Goal: Task Accomplishment & Management: Manage account settings

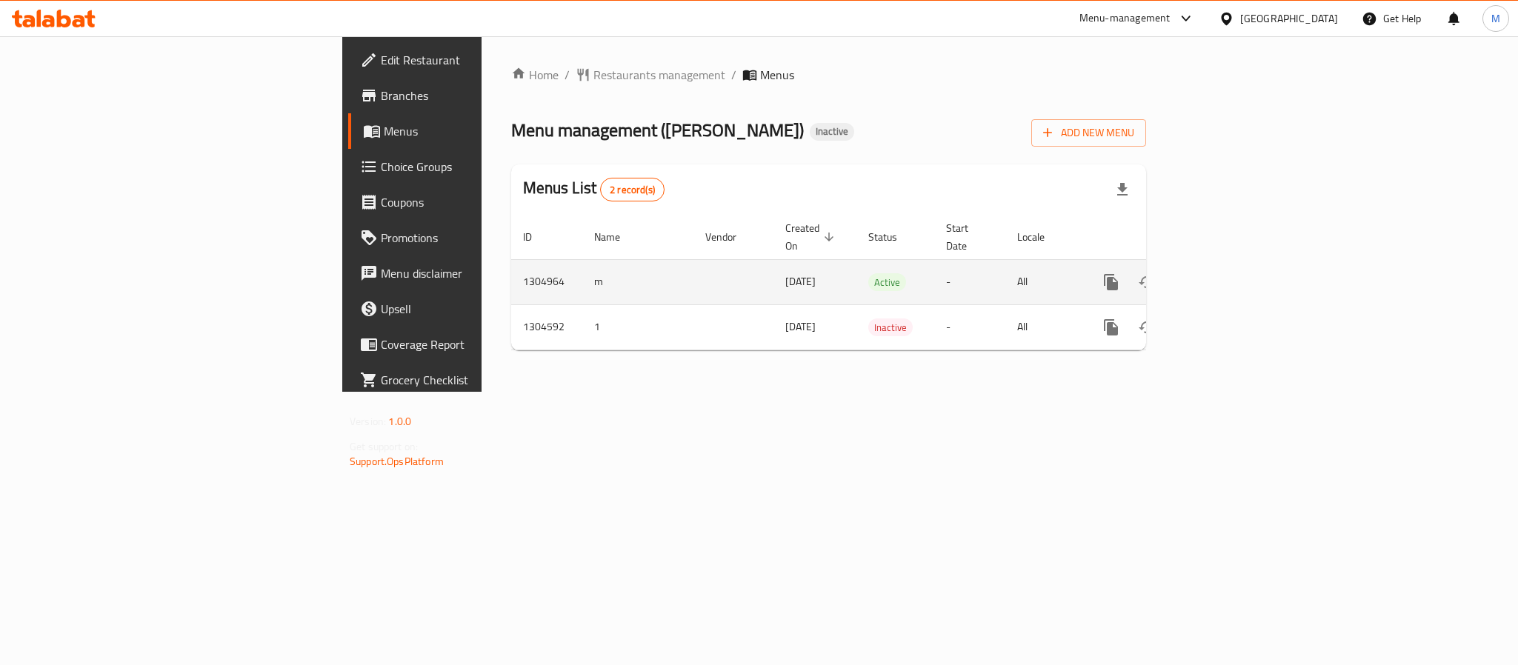
click at [1227, 273] on icon "enhanced table" at bounding box center [1218, 282] width 18 height 18
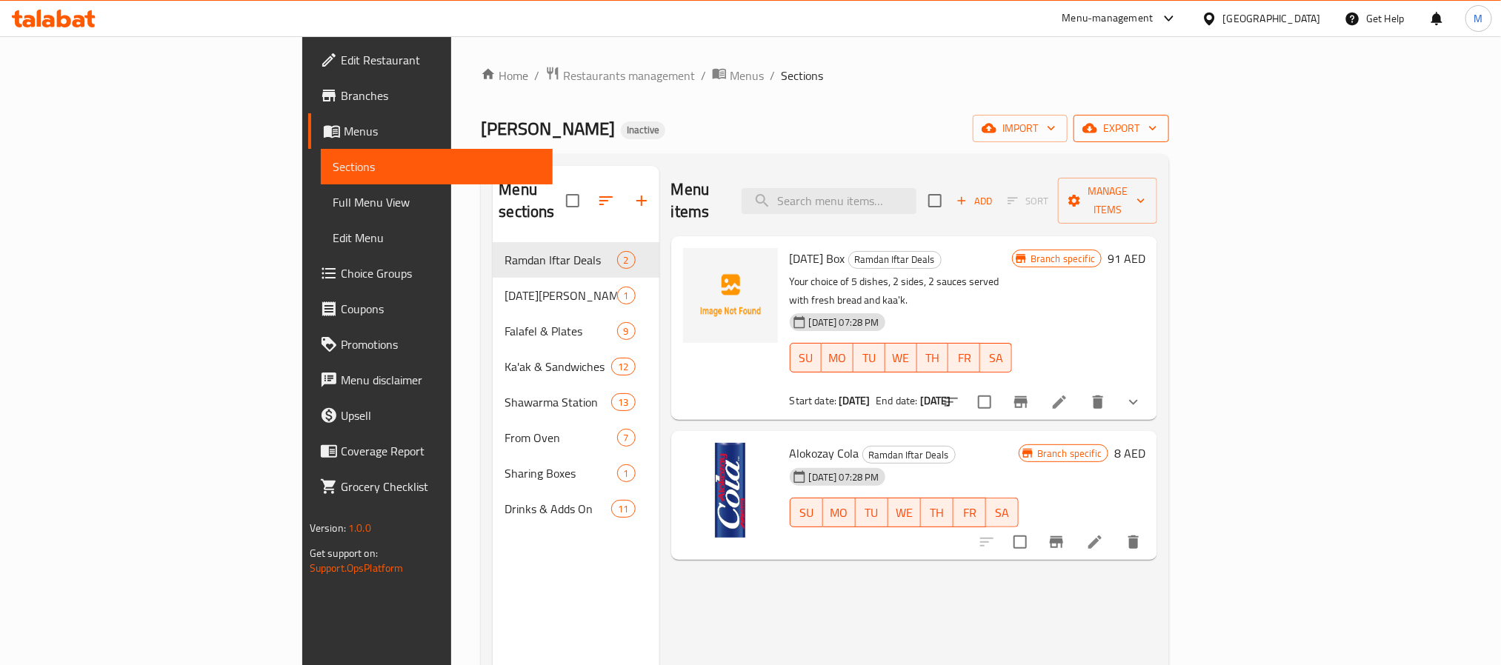
click at [1157, 132] on span "export" at bounding box center [1122, 128] width 72 height 19
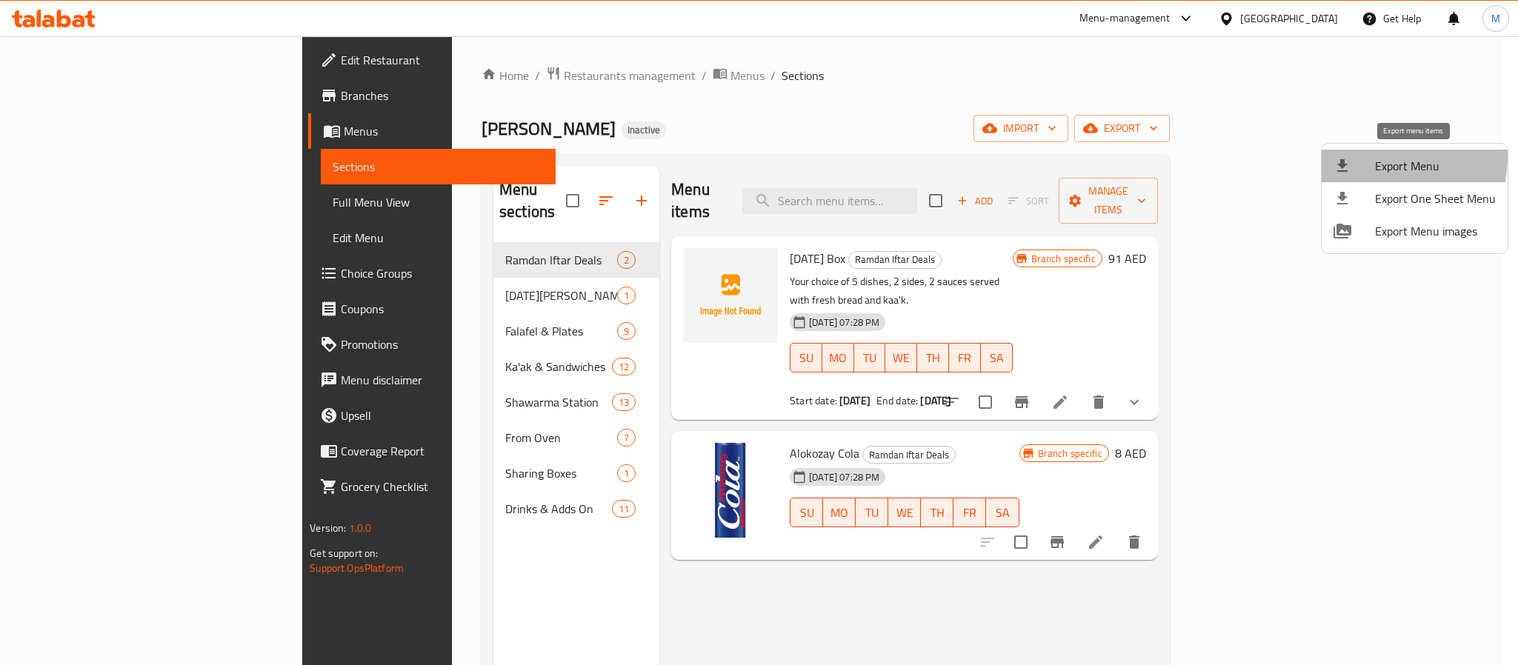
click at [1389, 159] on span "Export Menu" at bounding box center [1435, 166] width 121 height 18
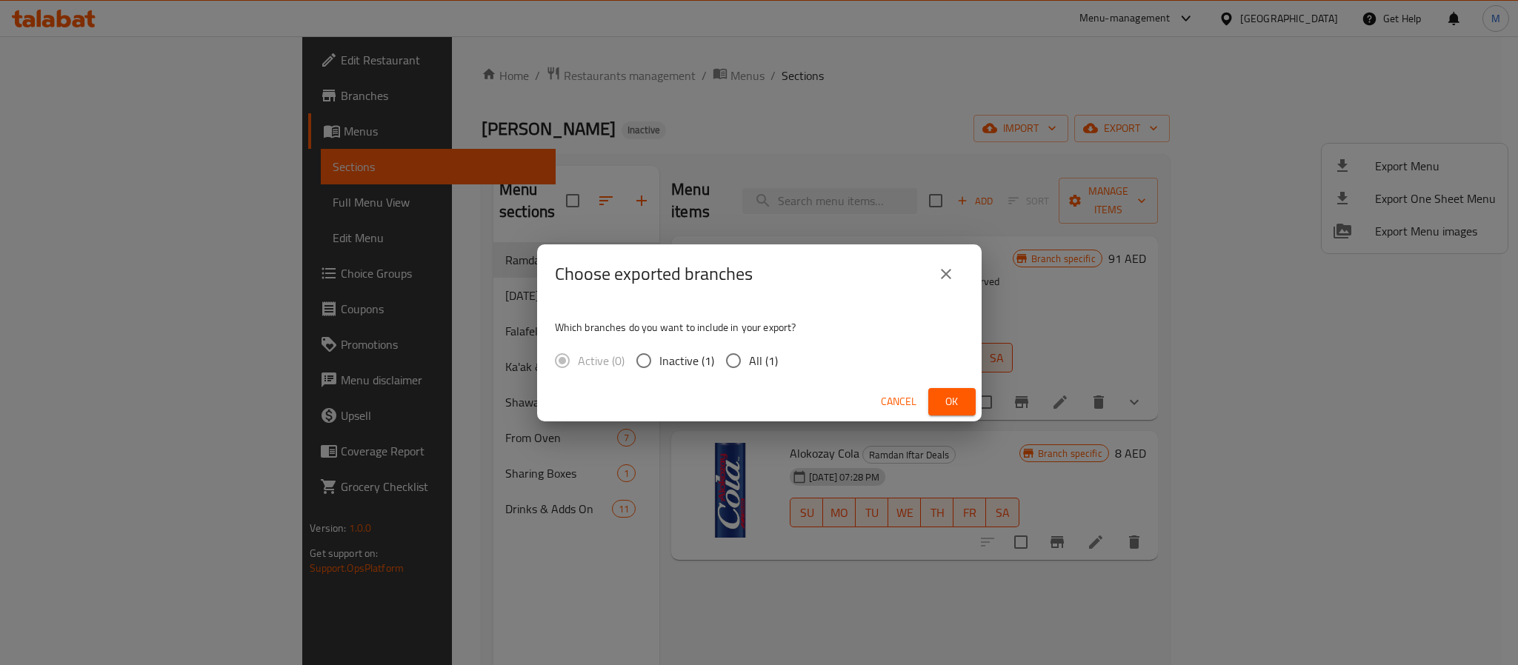
click at [754, 354] on span "All (1)" at bounding box center [763, 361] width 29 height 18
click at [749, 354] on input "All (1)" at bounding box center [733, 360] width 31 height 31
radio input "true"
click at [907, 393] on span "Cancel" at bounding box center [899, 402] width 36 height 19
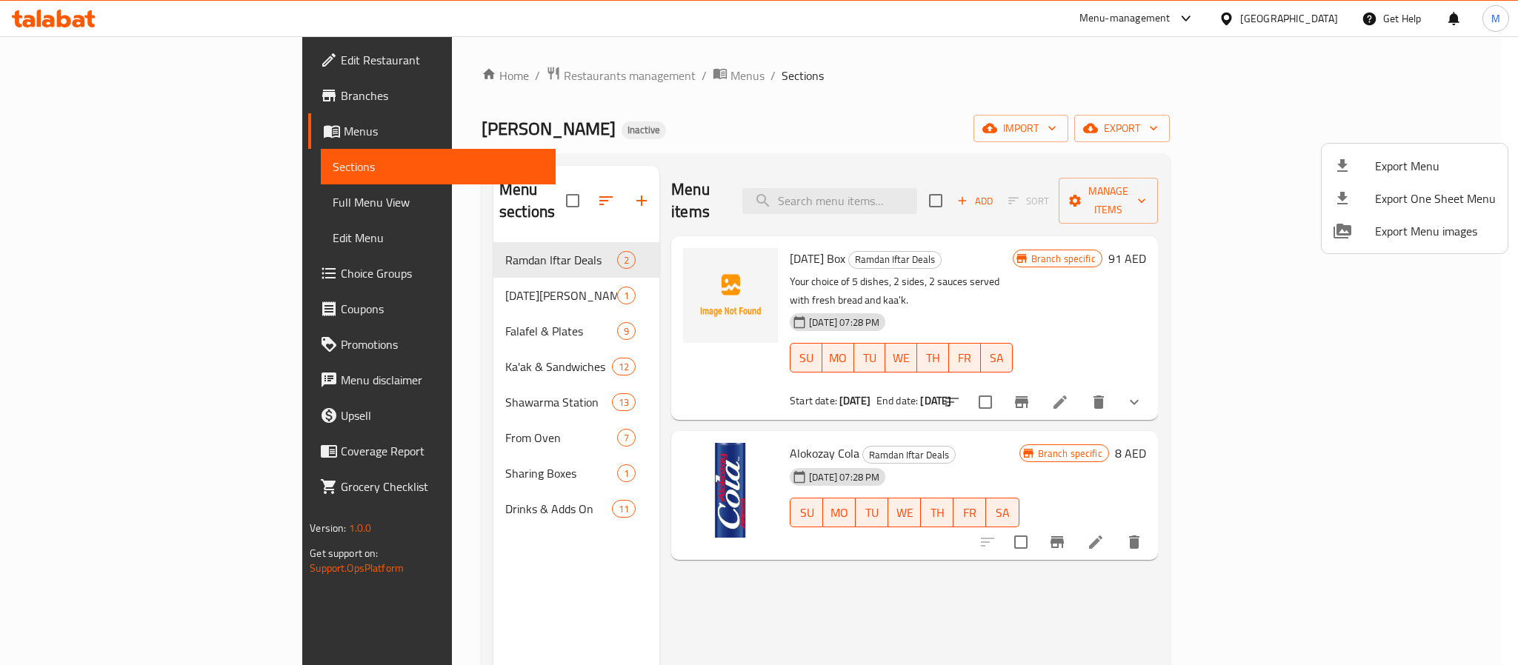
click at [479, 185] on div at bounding box center [759, 332] width 1518 height 665
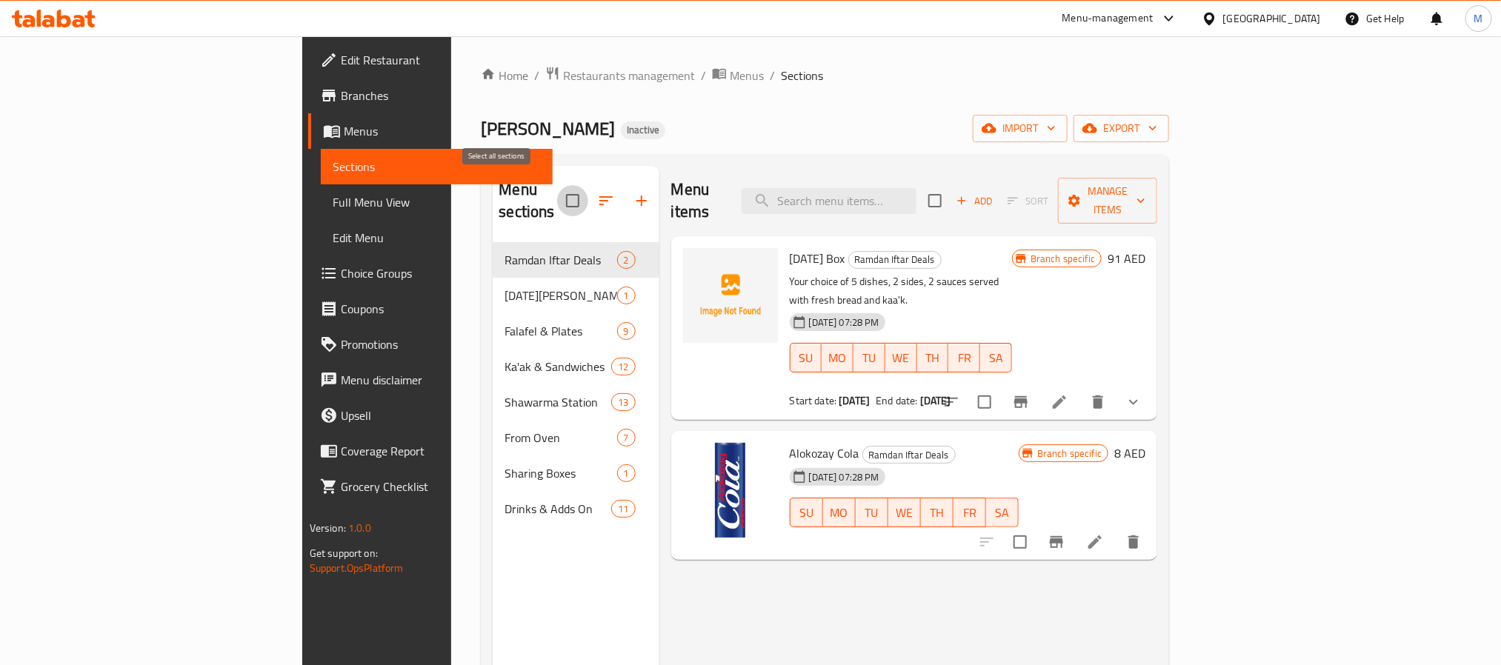
click at [557, 187] on input "checkbox" at bounding box center [572, 200] width 31 height 31
checkbox input "true"
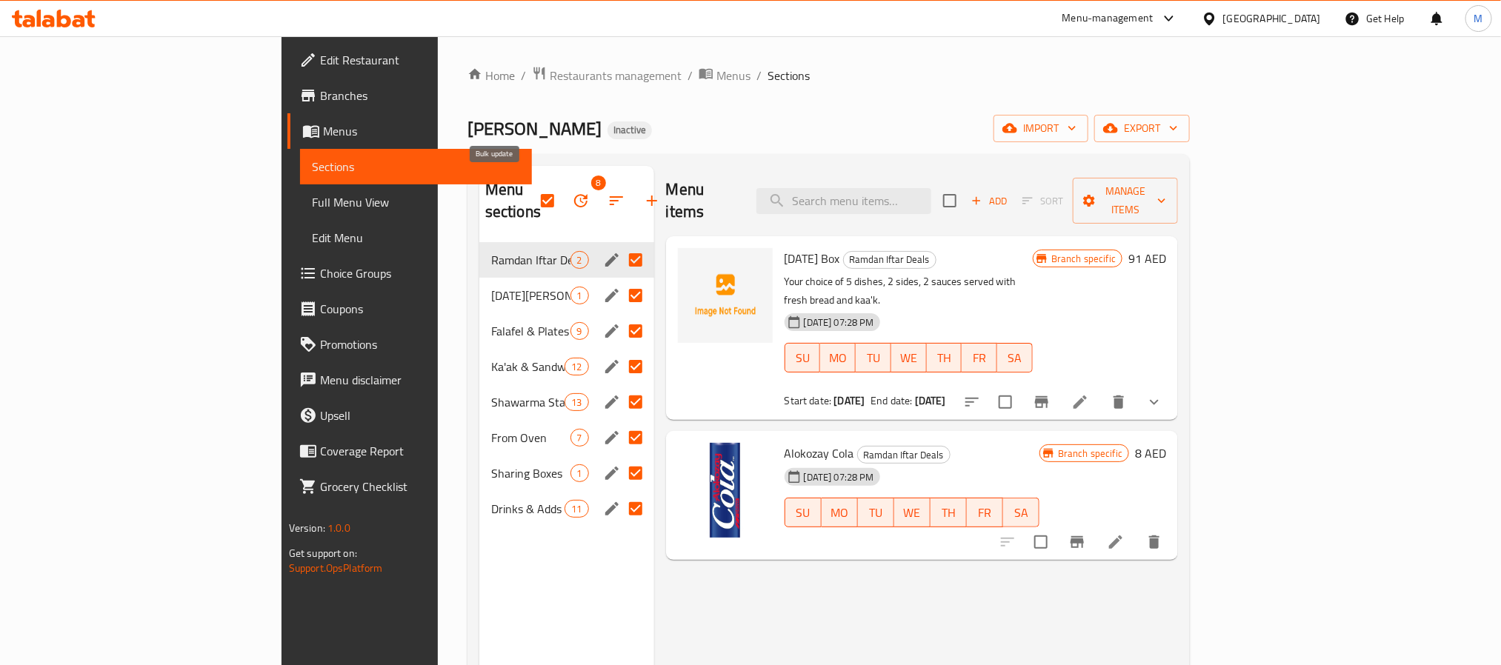
click at [572, 192] on icon "button" at bounding box center [581, 201] width 18 height 18
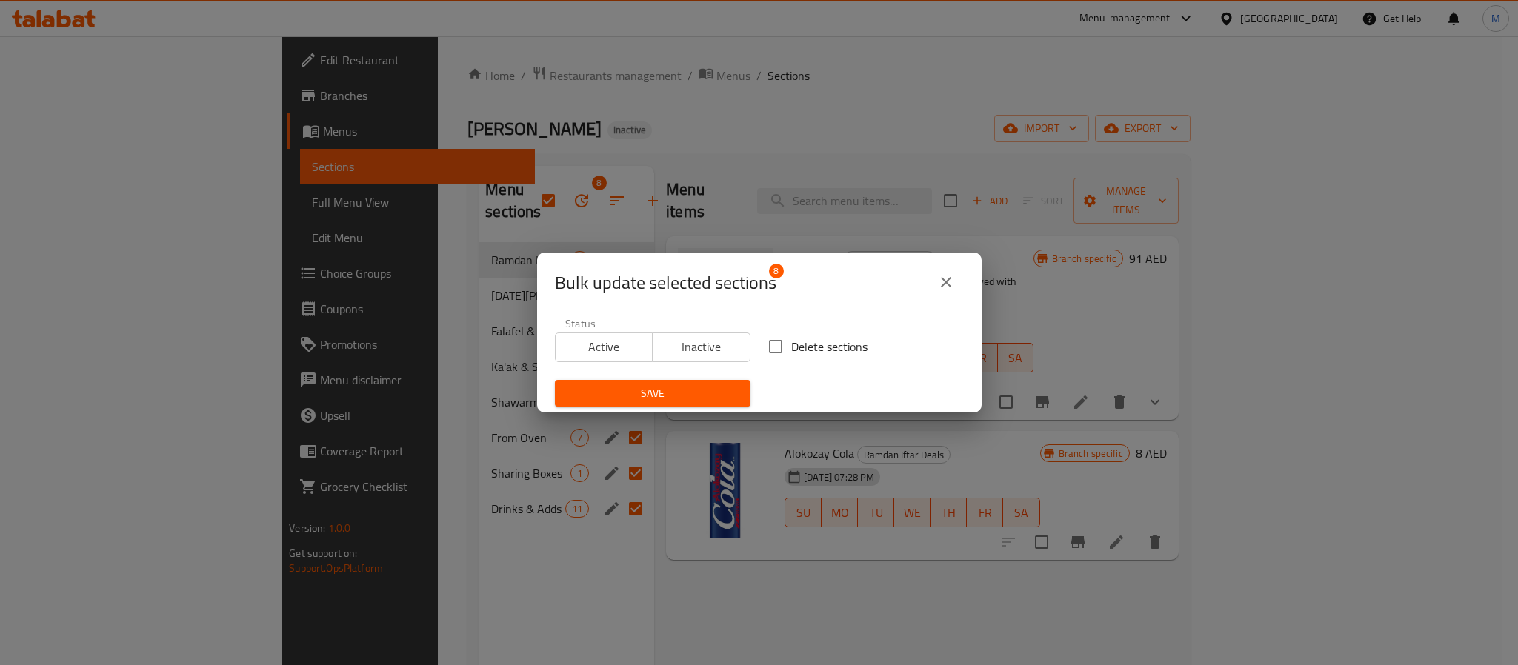
click at [805, 334] on label "Delete sections" at bounding box center [813, 346] width 107 height 31
click at [791, 334] on input "Delete sections" at bounding box center [775, 346] width 31 height 31
checkbox input "true"
click at [694, 400] on span "Save" at bounding box center [653, 394] width 172 height 19
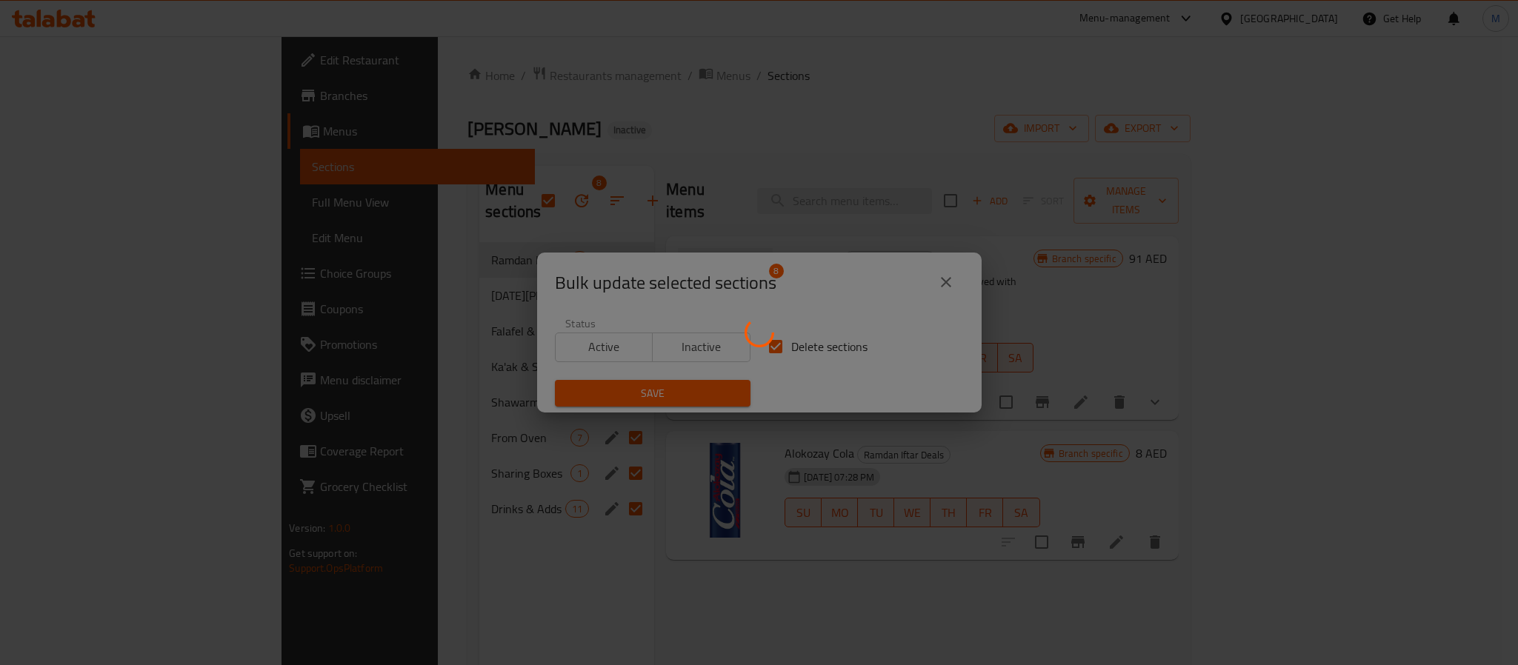
checkbox input "false"
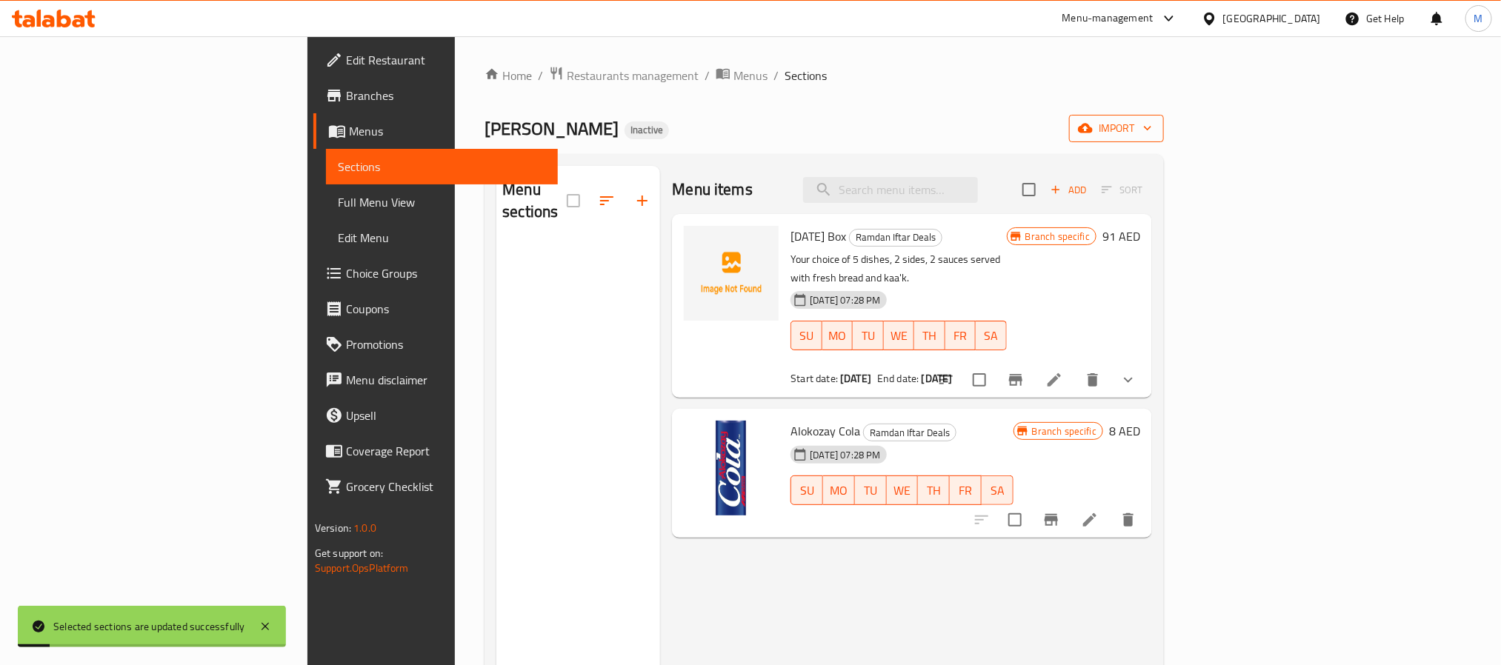
click at [1152, 121] on span "import" at bounding box center [1116, 128] width 71 height 19
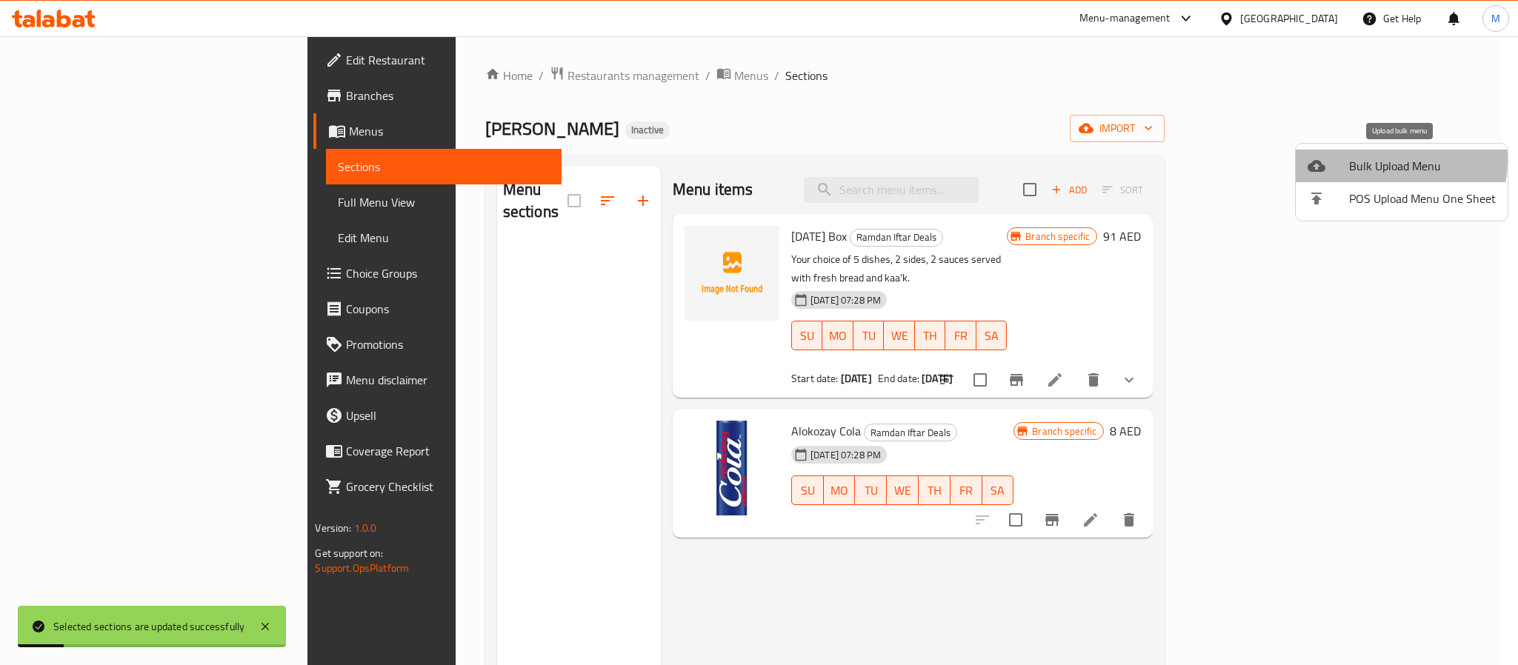
click at [1389, 161] on span "Bulk Upload Menu" at bounding box center [1422, 166] width 147 height 18
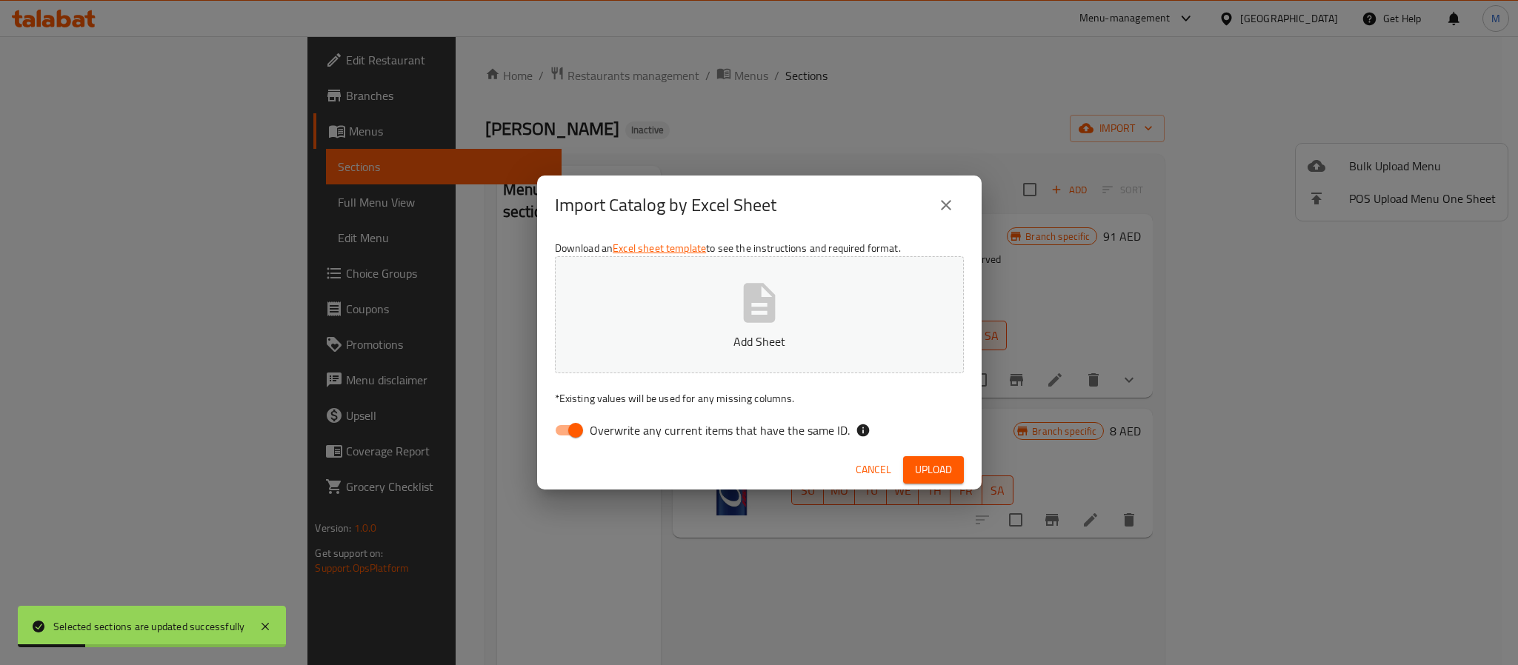
click at [692, 451] on div "Cancel Upload" at bounding box center [759, 470] width 445 height 39
click at [699, 431] on span "Overwrite any current items that have the same ID." at bounding box center [720, 431] width 260 height 18
click at [618, 431] on input "Overwrite any current items that have the same ID." at bounding box center [576, 430] width 84 height 28
checkbox input "false"
click at [948, 465] on span "Upload" at bounding box center [933, 470] width 37 height 19
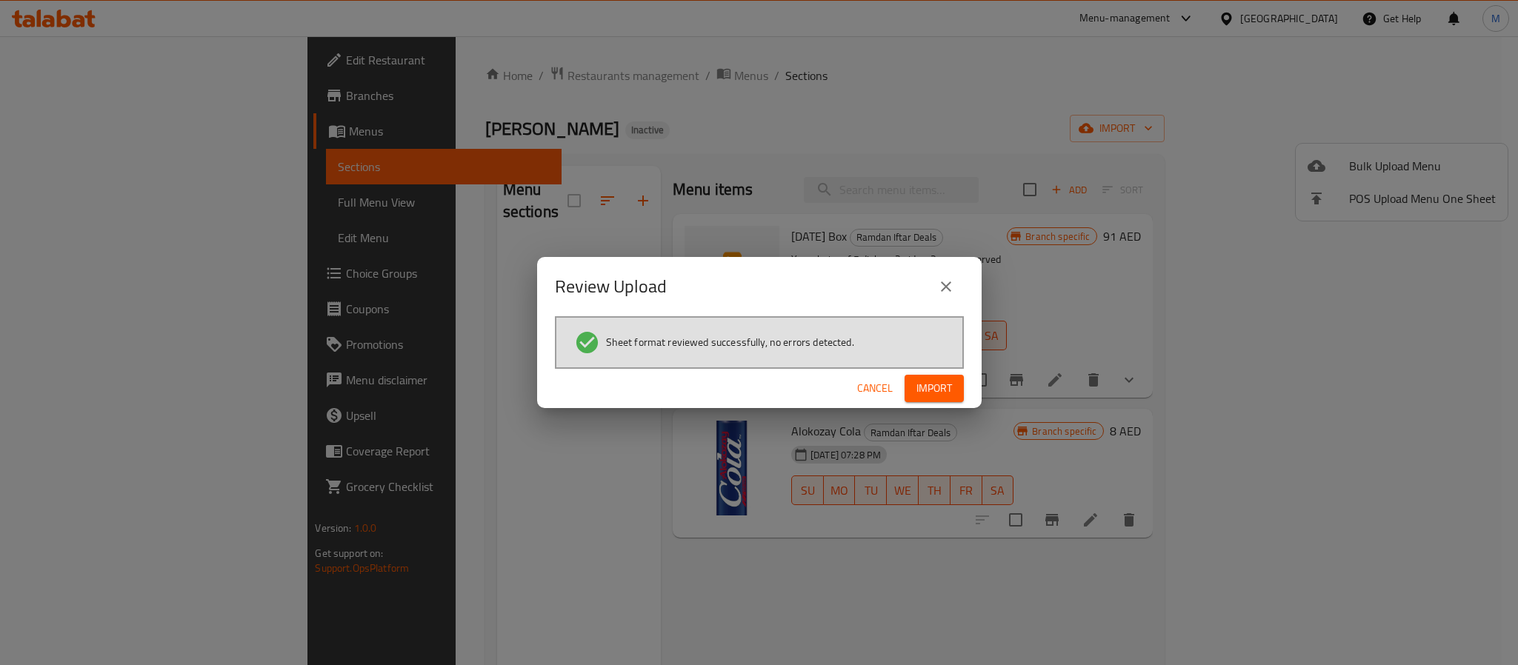
click at [925, 391] on span "Import" at bounding box center [935, 388] width 36 height 19
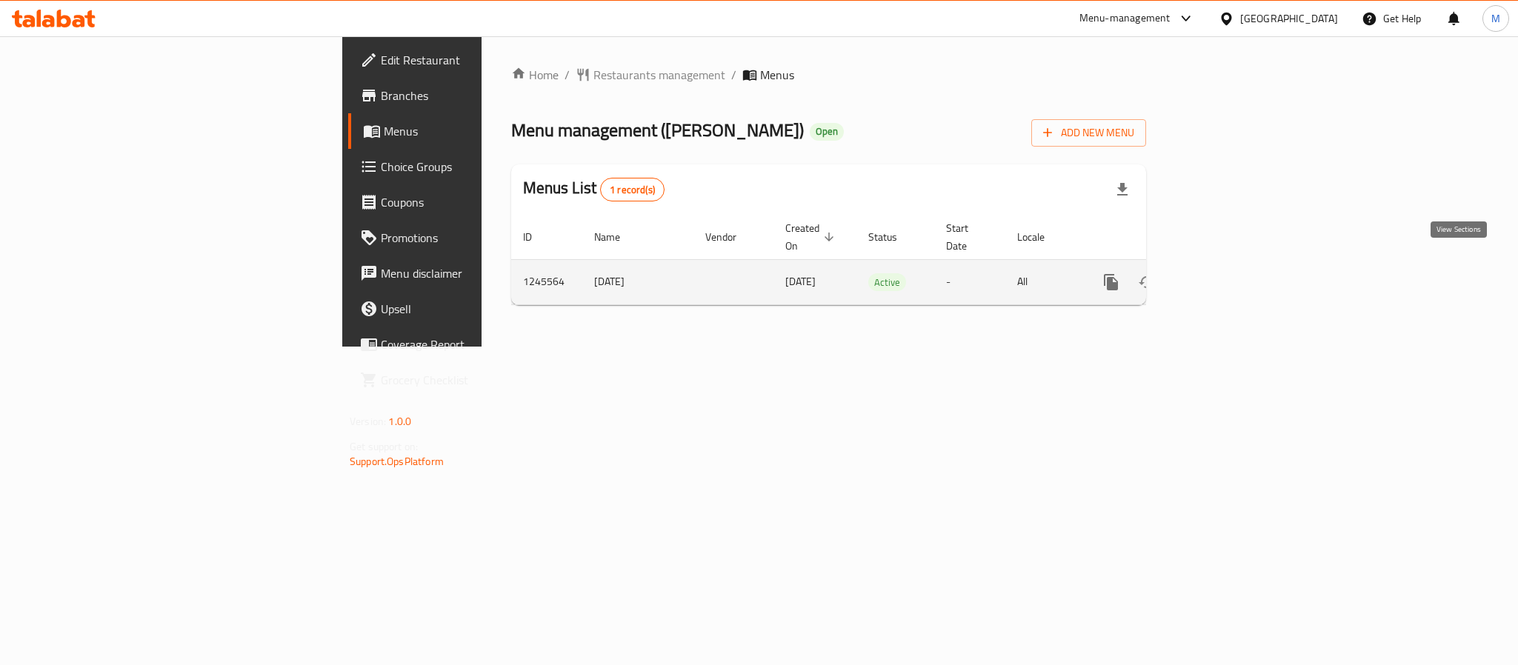
click at [1236, 265] on link "enhanced table" at bounding box center [1218, 283] width 36 height 36
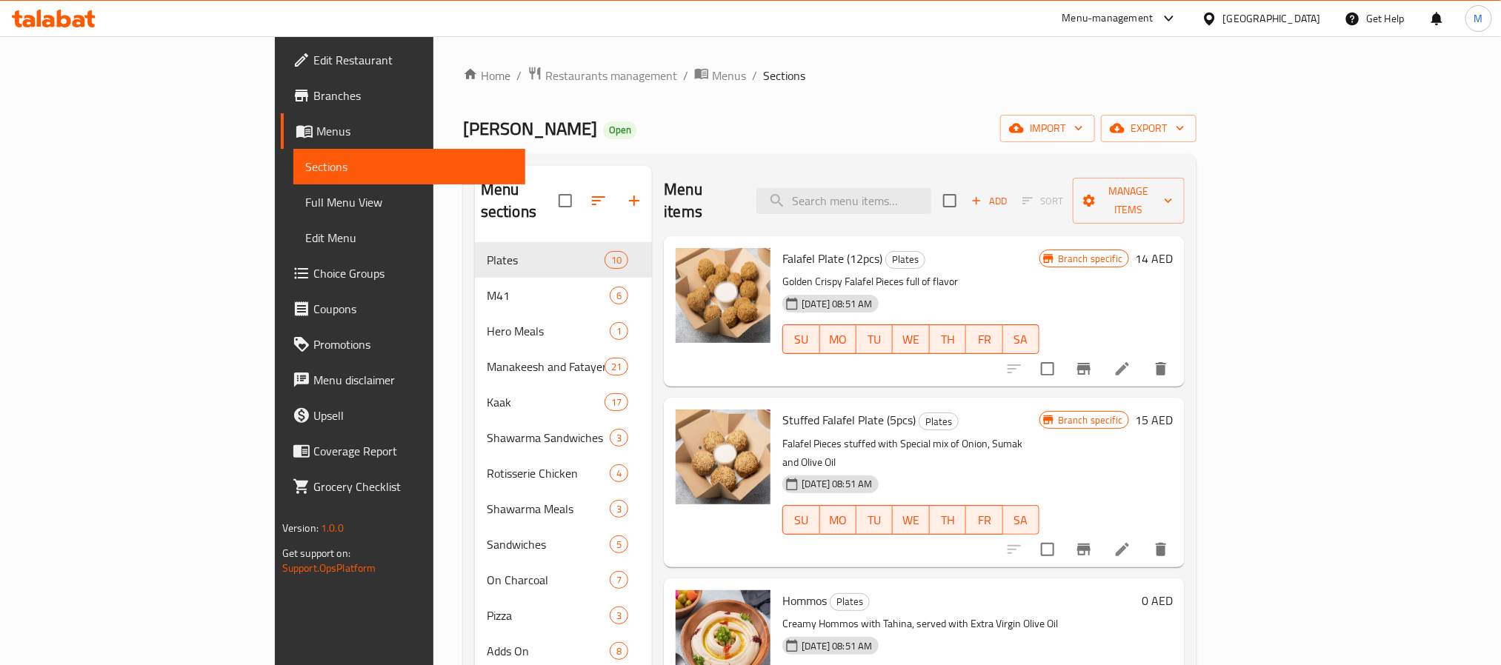
click at [1226, 140] on div "Home / Restaurants management / Menus / Sections Yalla Falafel Open import expo…" at bounding box center [829, 454] width 793 height 837
click at [1197, 134] on button "export" at bounding box center [1149, 128] width 96 height 27
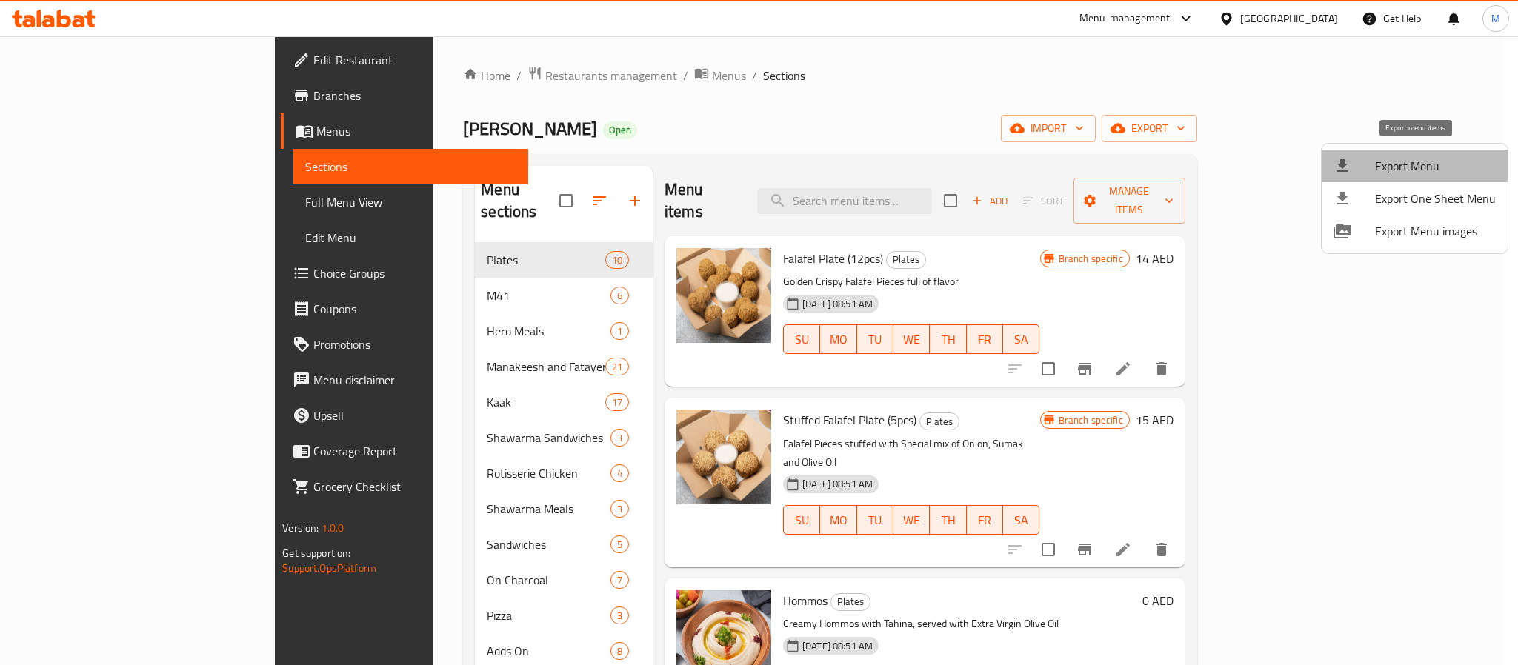
click at [1423, 175] on span "Export Menu" at bounding box center [1435, 166] width 121 height 18
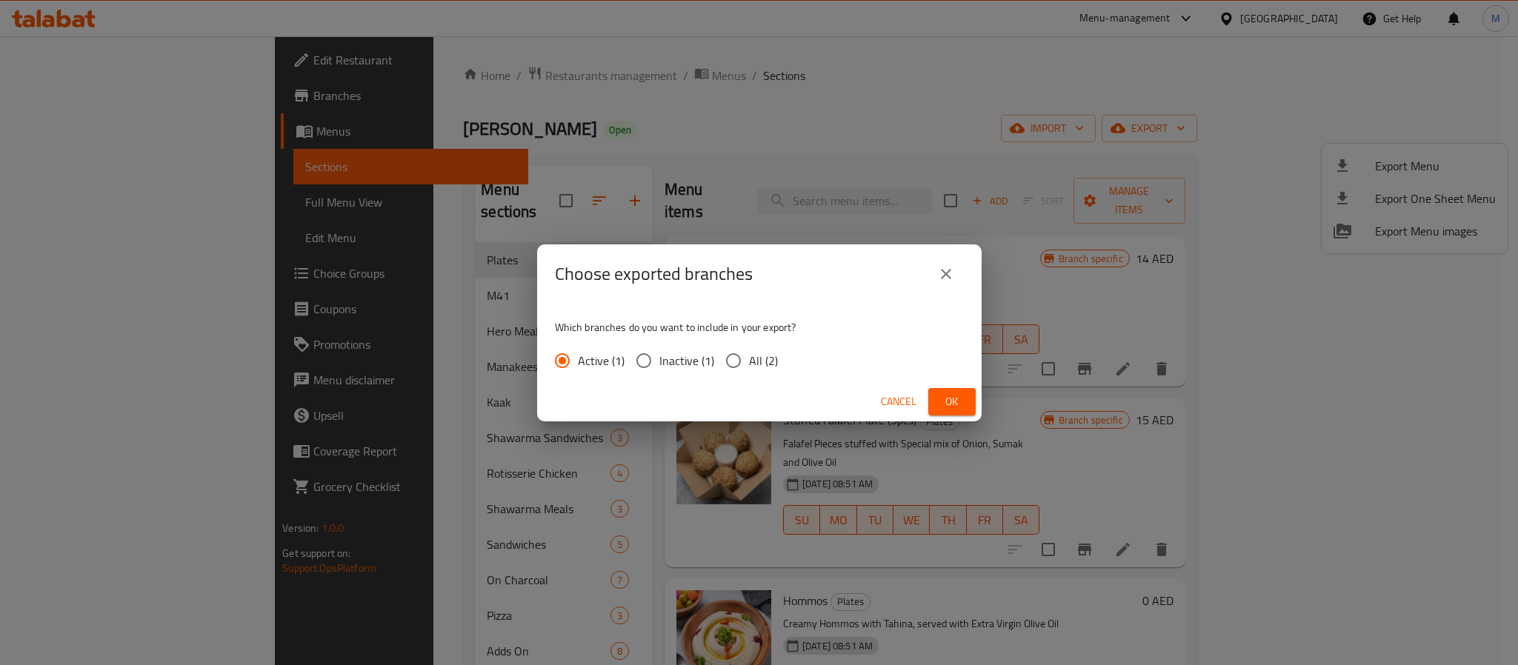
click at [751, 362] on span "All (2)" at bounding box center [763, 361] width 29 height 18
click at [749, 362] on input "All (2)" at bounding box center [733, 360] width 31 height 31
radio input "true"
click at [940, 399] on span "Ok" at bounding box center [952, 402] width 24 height 19
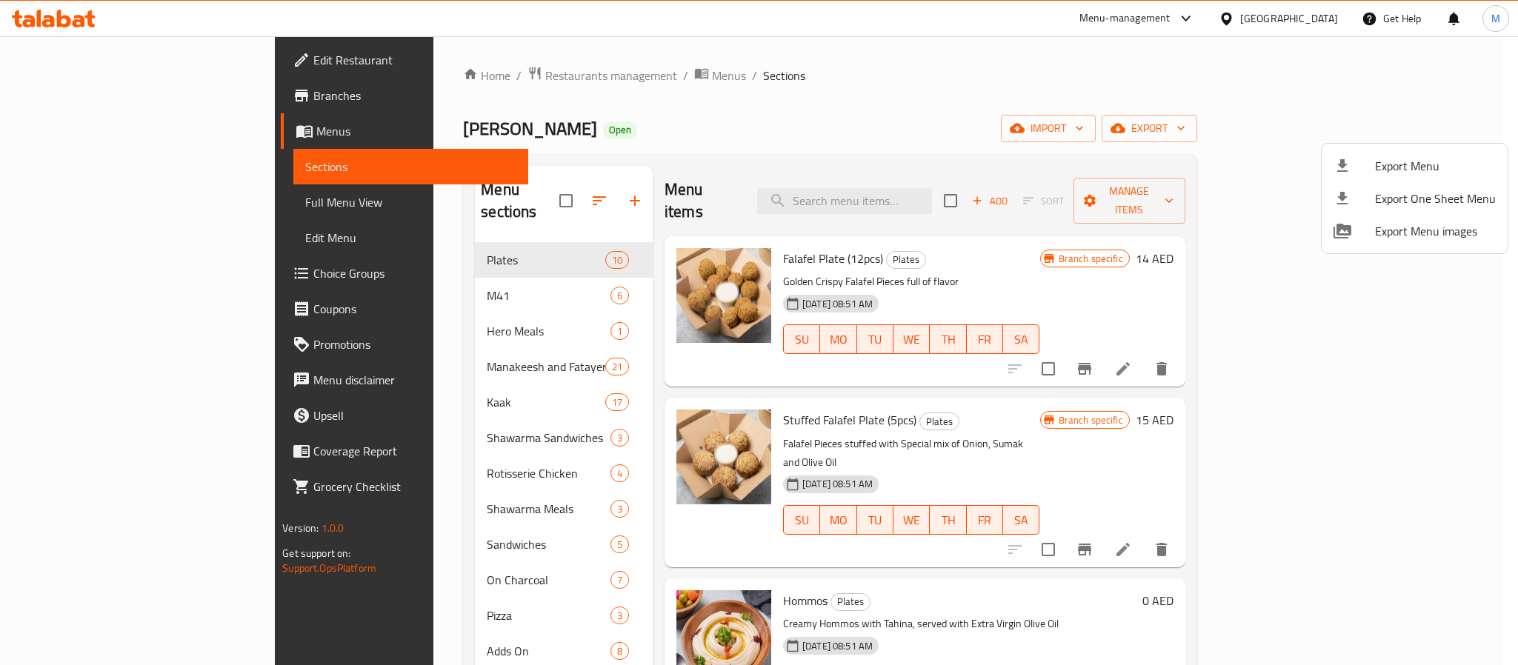
click at [774, 98] on div at bounding box center [759, 332] width 1518 height 665
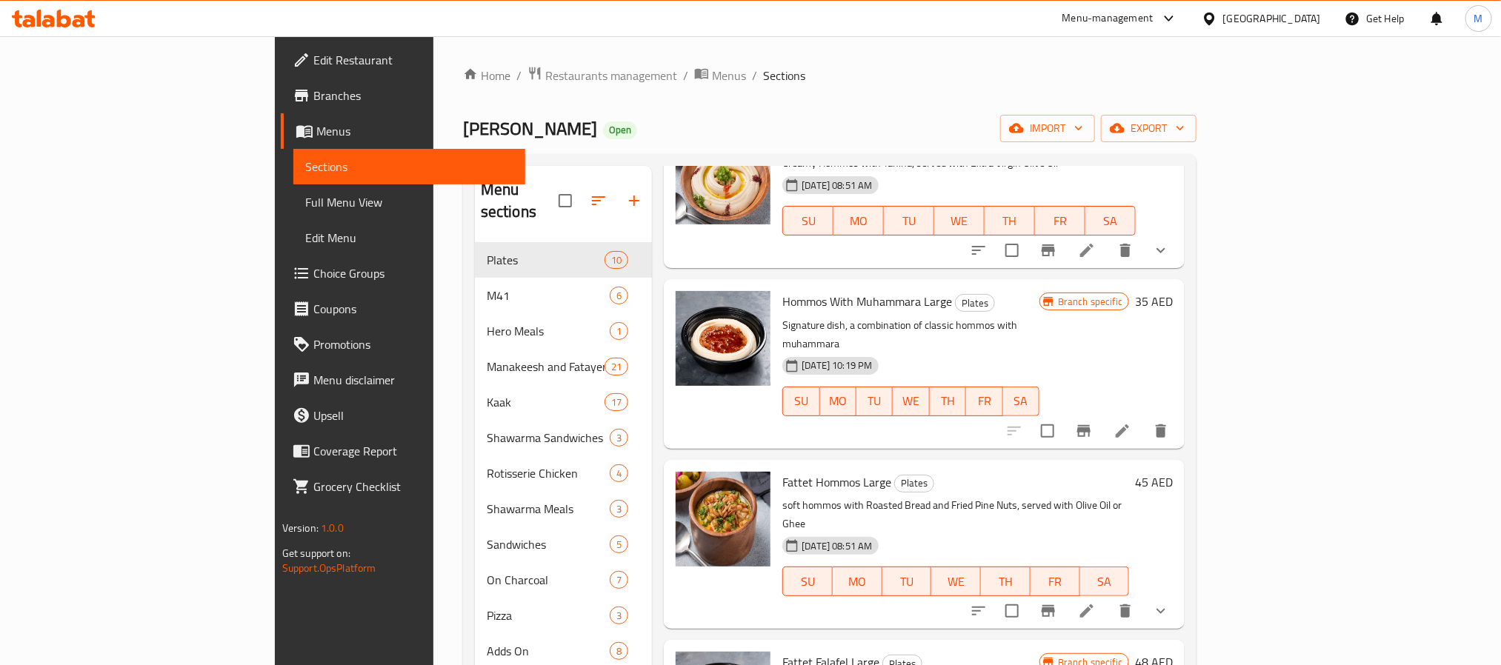
scroll to position [333, 0]
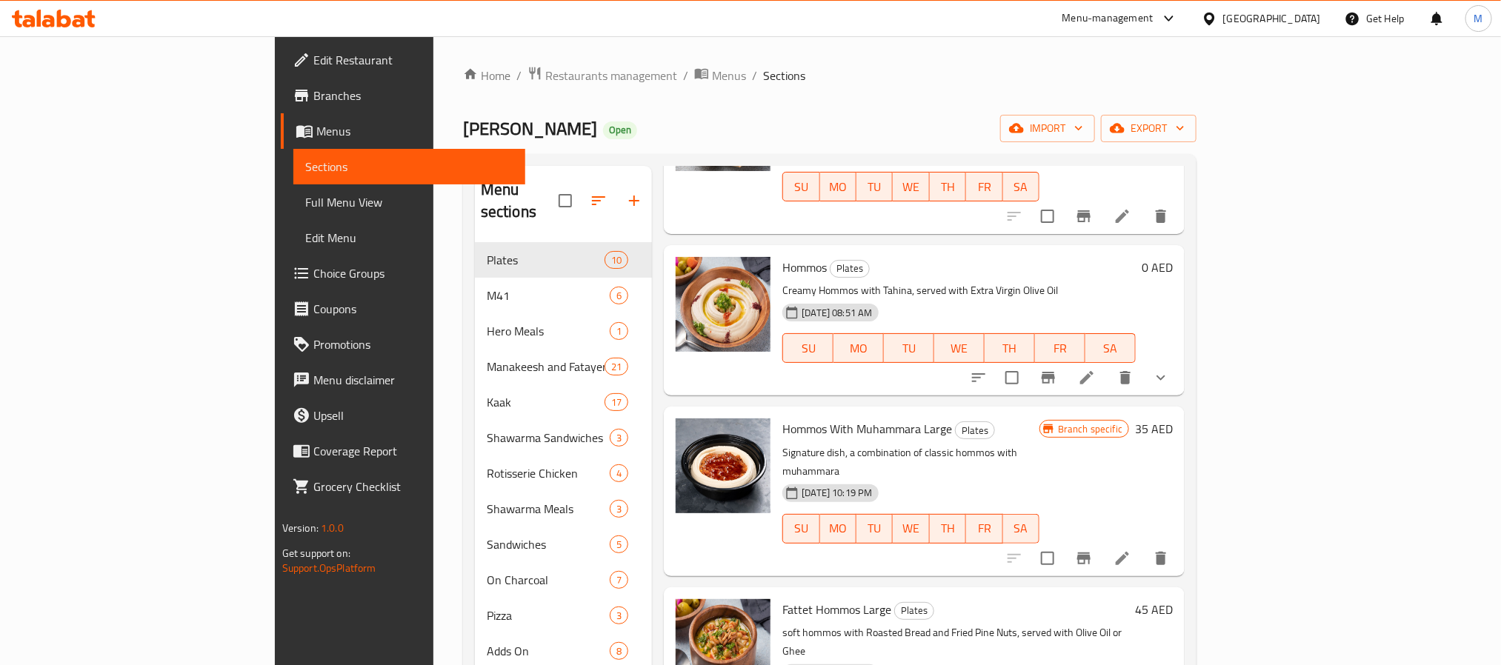
click at [305, 205] on span "Full Menu View" at bounding box center [409, 202] width 208 height 18
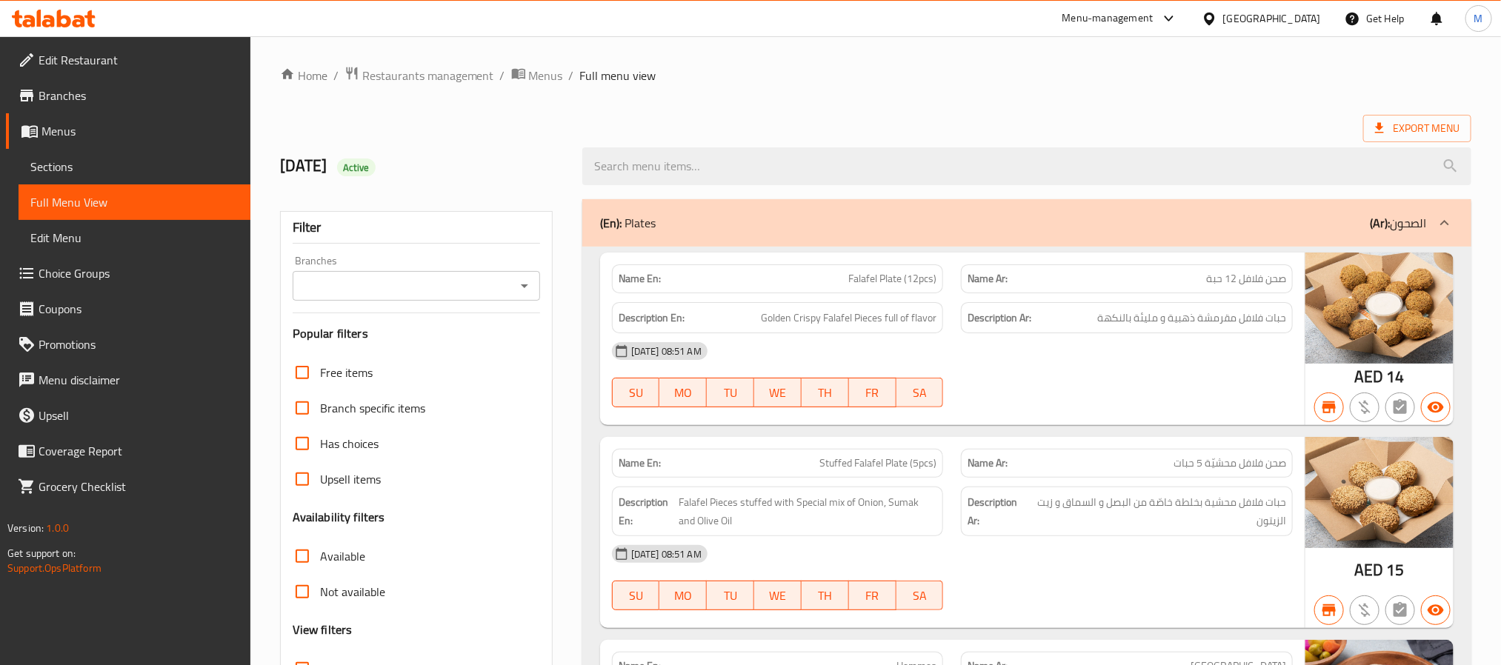
click at [527, 279] on icon "Open" at bounding box center [525, 286] width 18 height 18
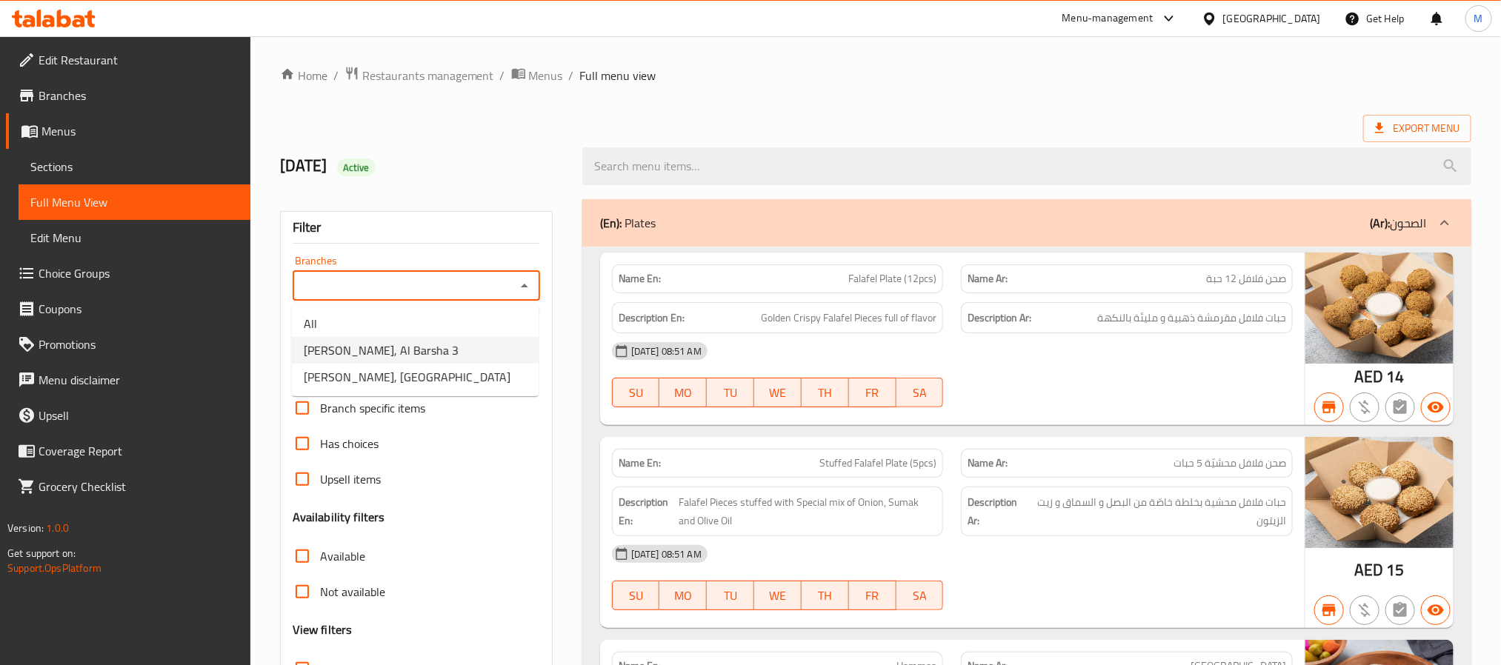
click at [456, 351] on li "Yalla Falafel, Al Barsha 3" at bounding box center [415, 350] width 247 height 27
type input "Yalla Falafel, Al Barsha 3"
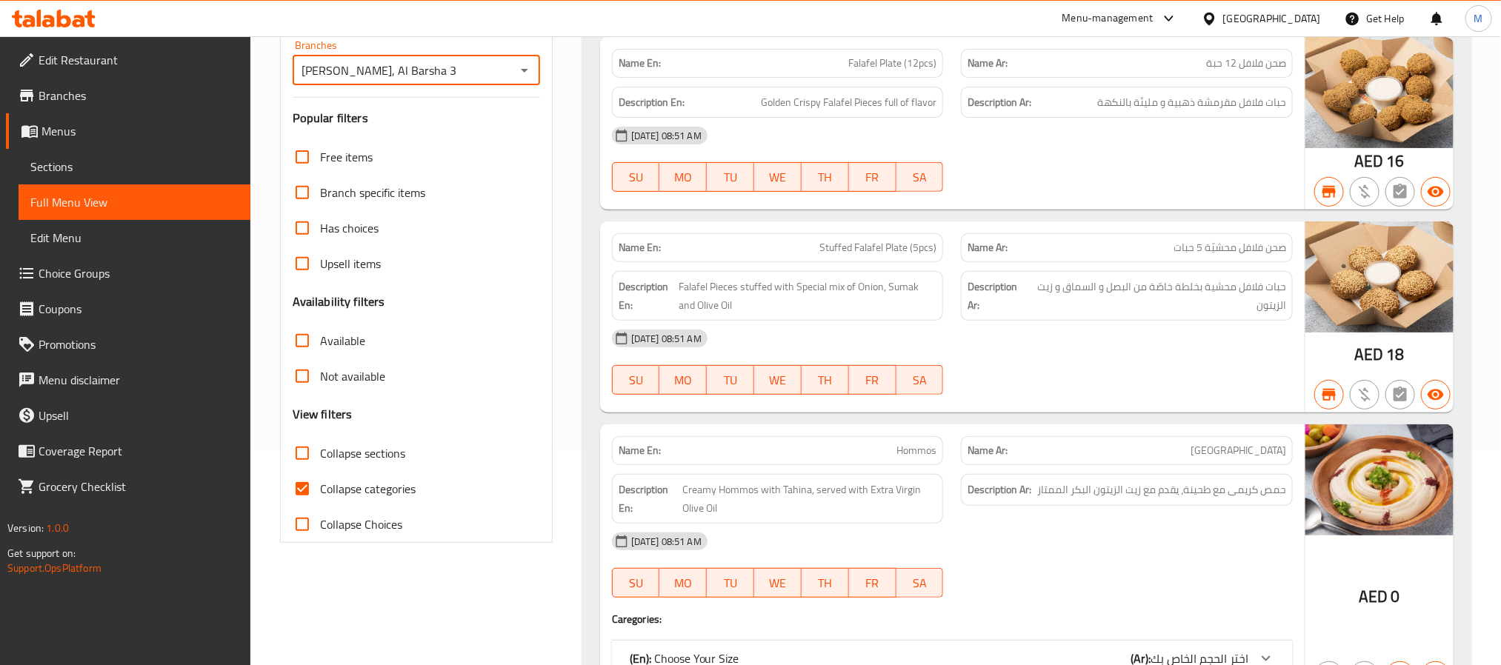
scroll to position [222, 0]
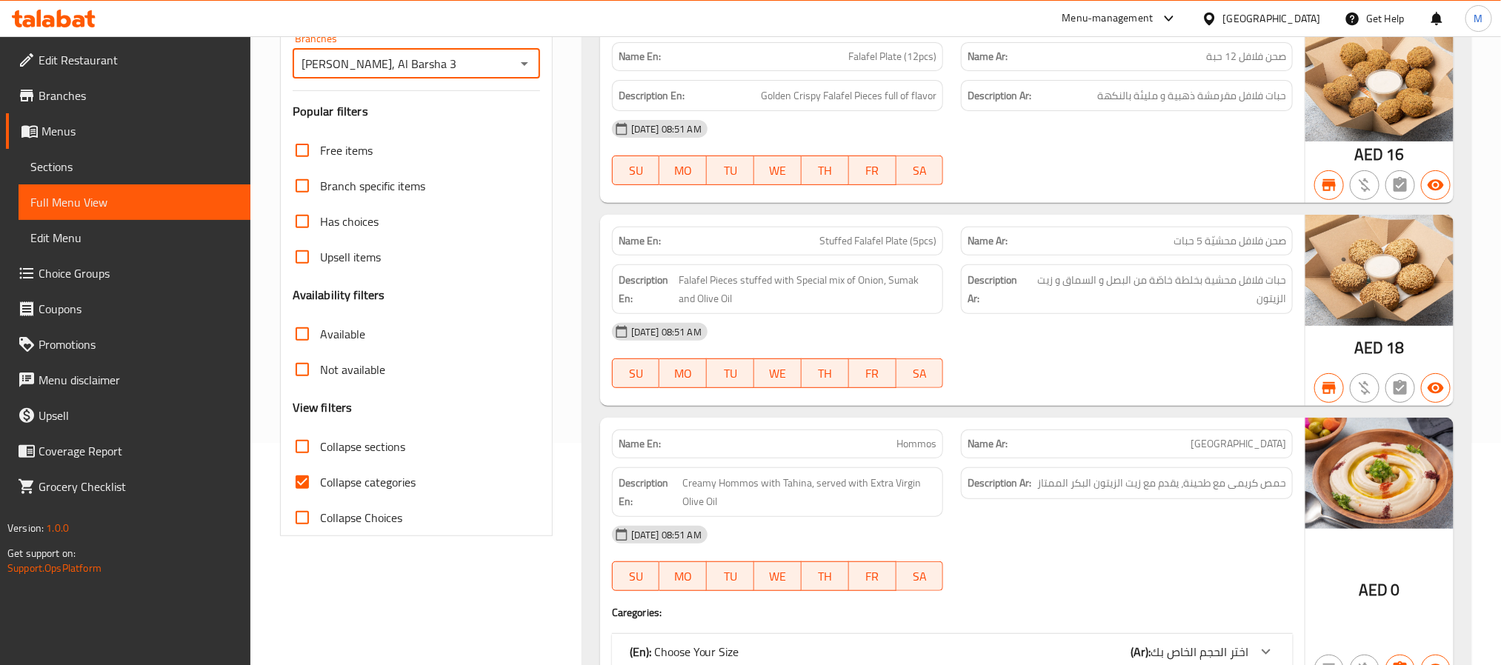
click at [379, 491] on span "Collapse categories" at bounding box center [368, 483] width 96 height 18
click at [320, 491] on input "Collapse categories" at bounding box center [303, 483] width 36 height 36
checkbox input "false"
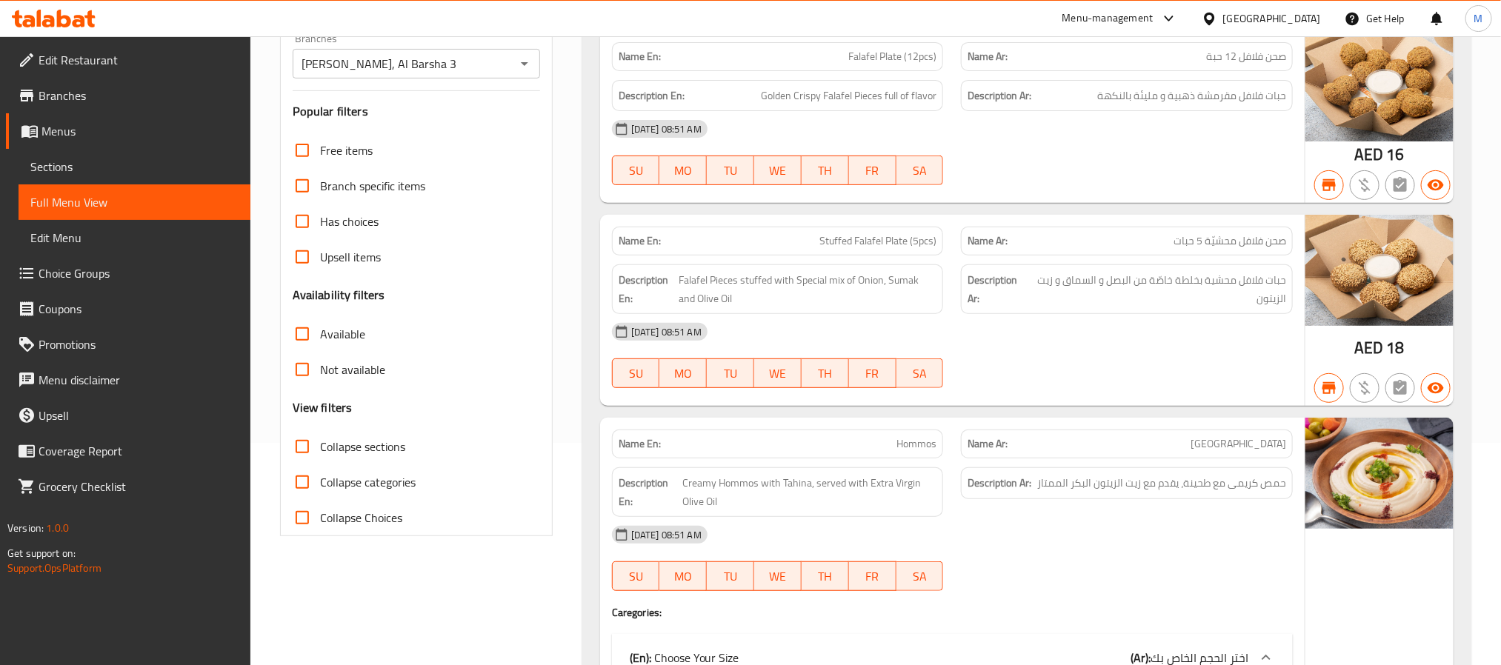
click at [365, 379] on span "Not available" at bounding box center [352, 370] width 65 height 18
click at [320, 379] on input "Not available" at bounding box center [303, 370] width 36 height 36
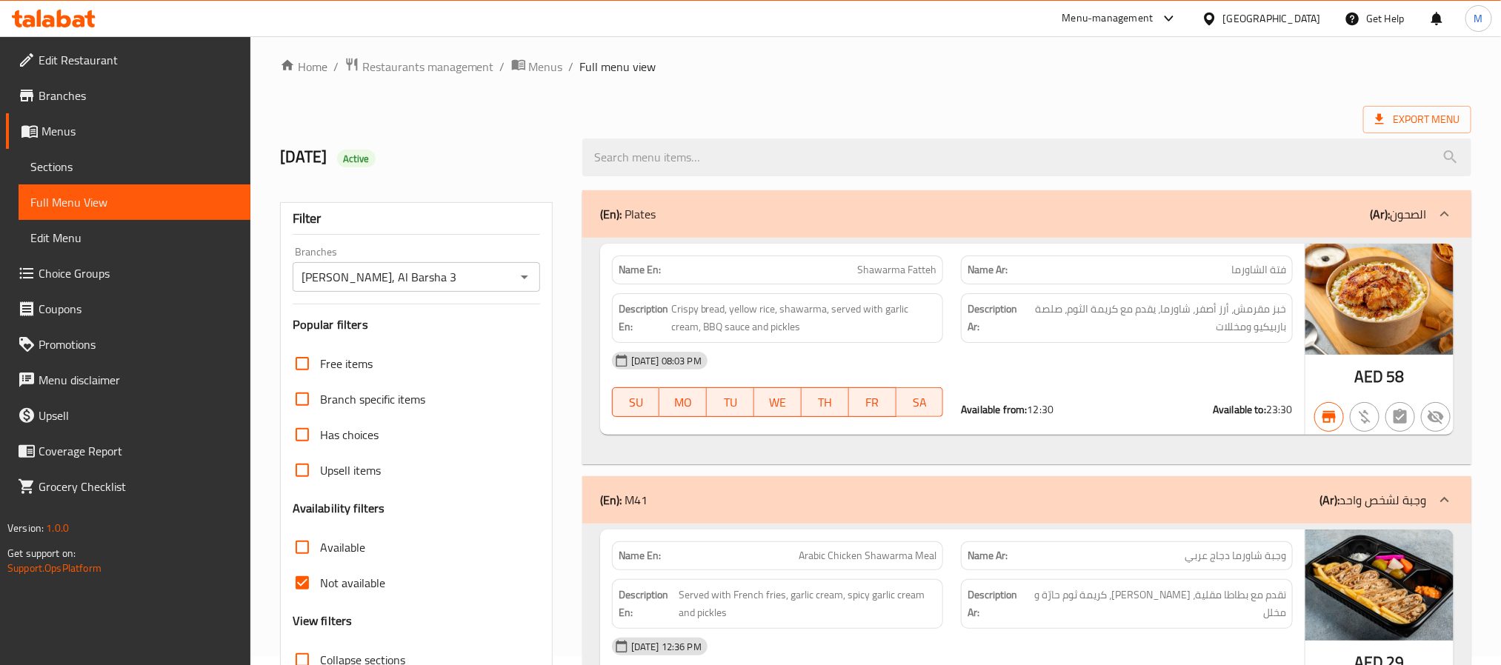
scroll to position [0, 0]
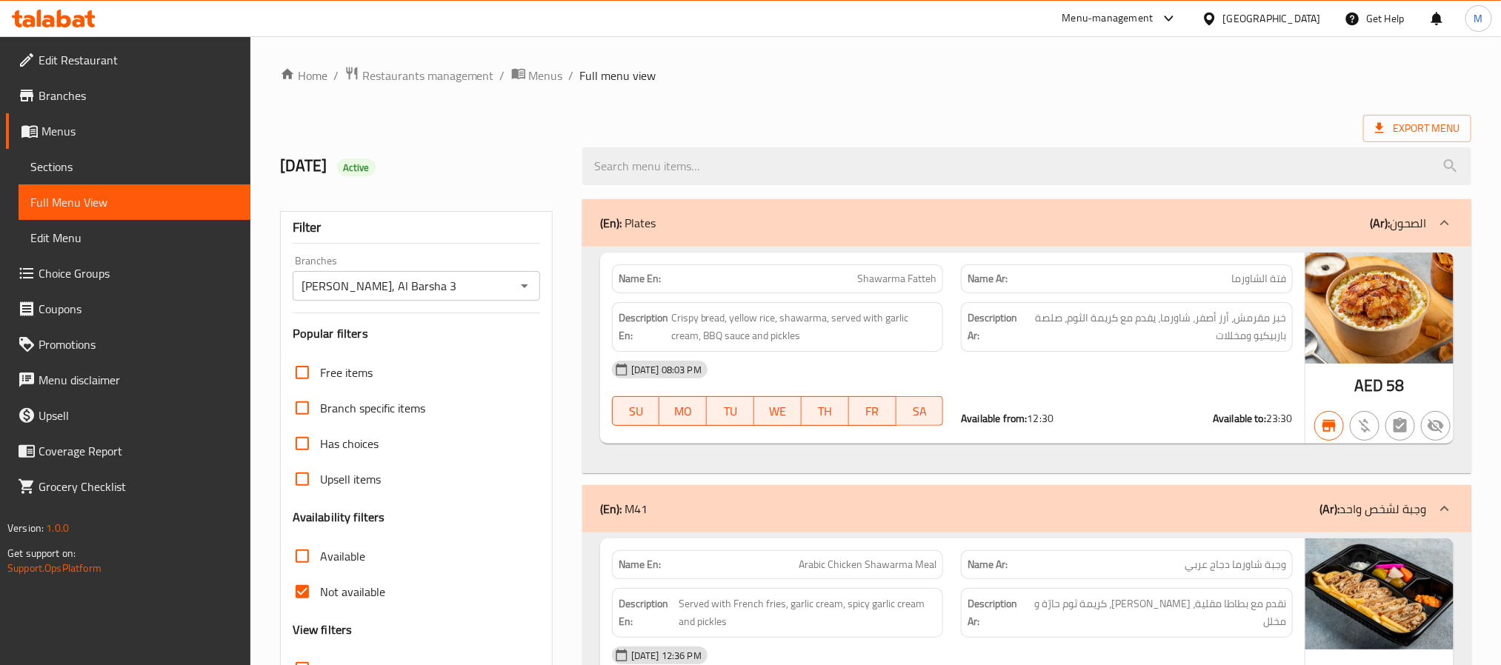
click at [619, 285] on strong "Name En:" at bounding box center [640, 279] width 42 height 16
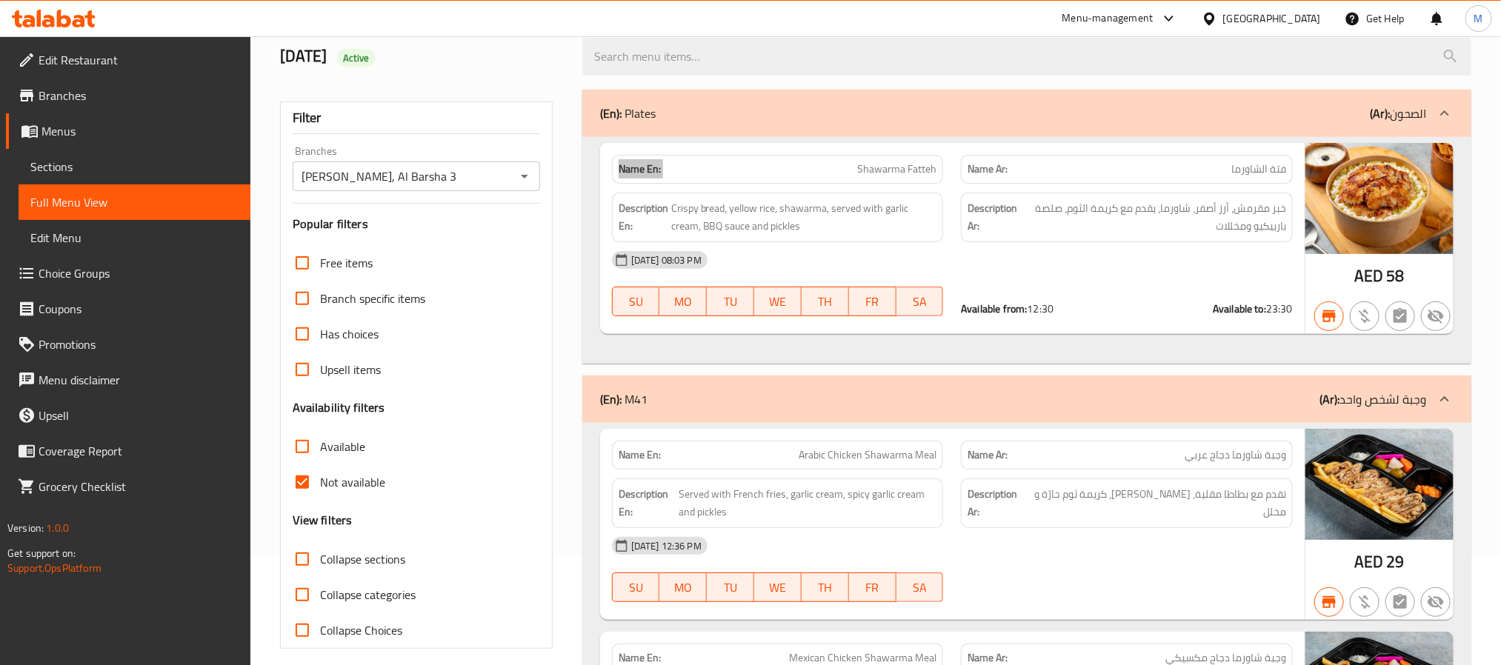
scroll to position [111, 0]
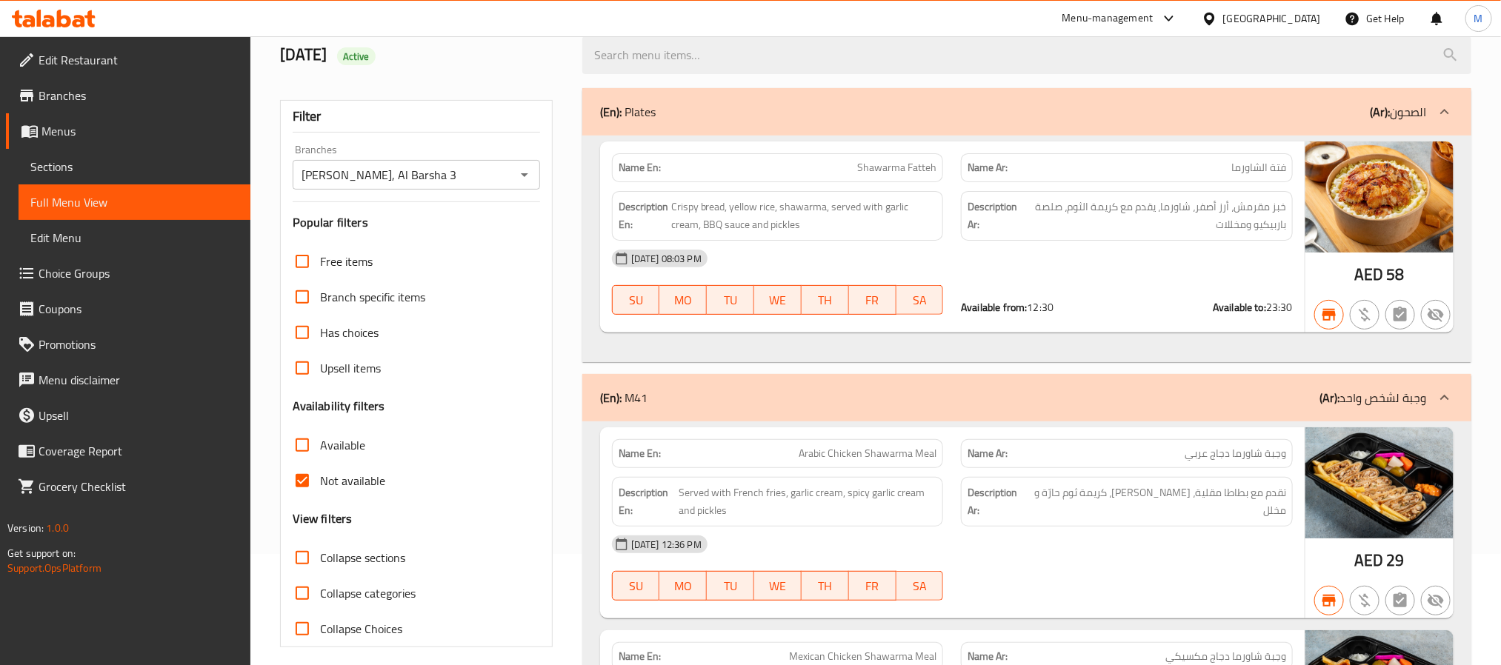
click at [333, 488] on span "Not available" at bounding box center [352, 481] width 65 height 18
click at [320, 488] on input "Not available" at bounding box center [303, 481] width 36 height 36
checkbox input "false"
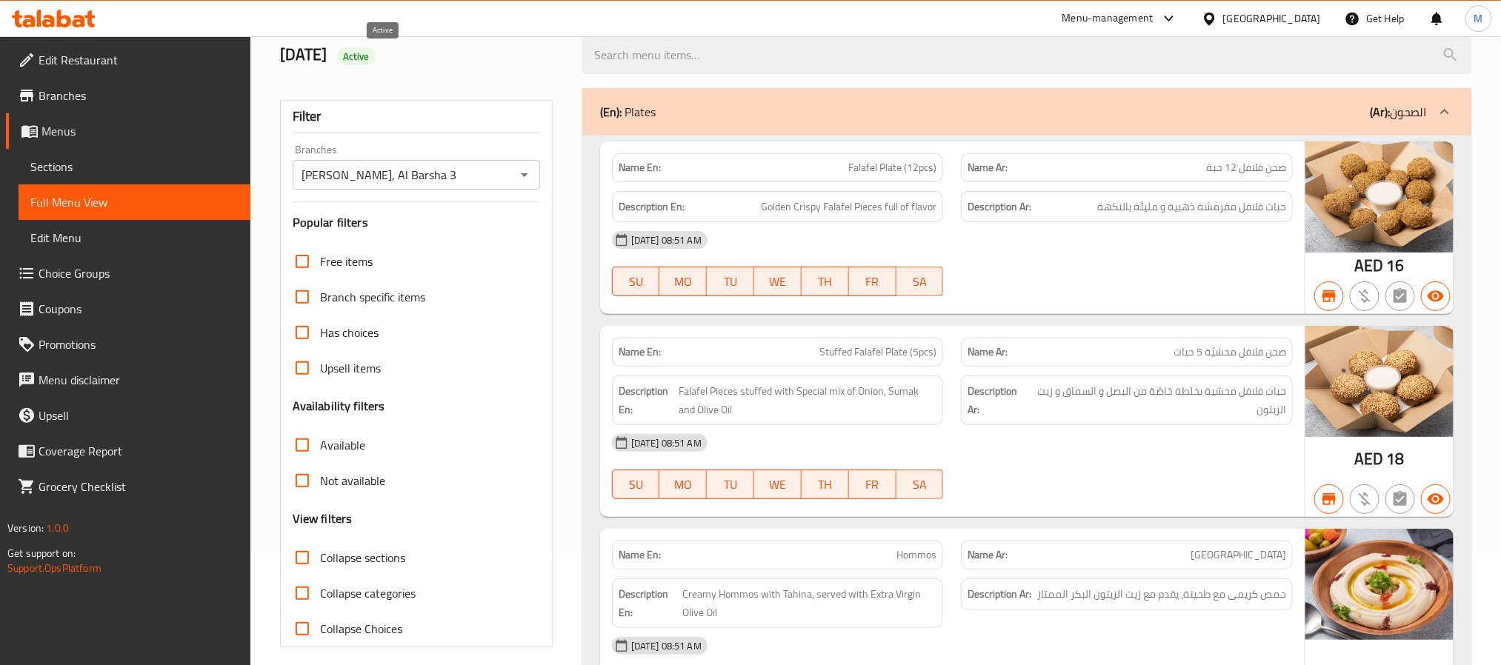
click at [376, 65] on div "Active" at bounding box center [356, 56] width 39 height 18
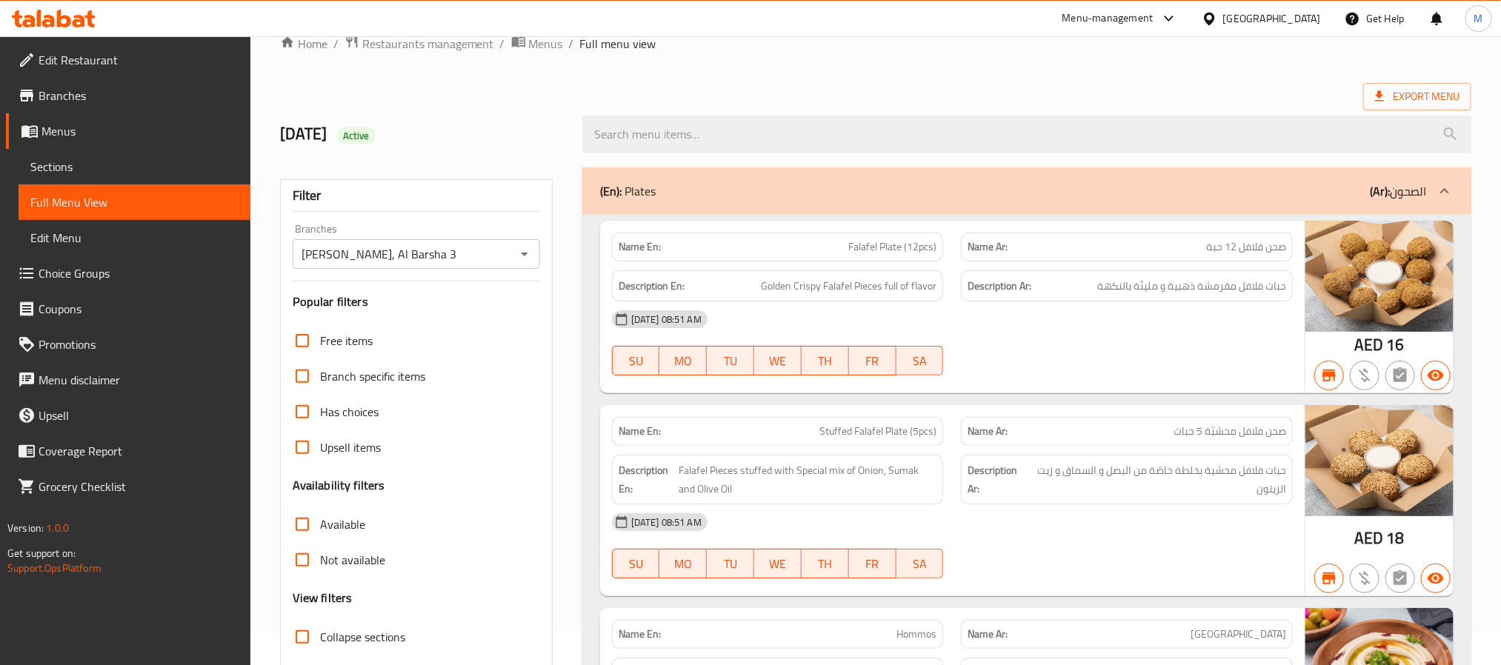
scroll to position [0, 0]
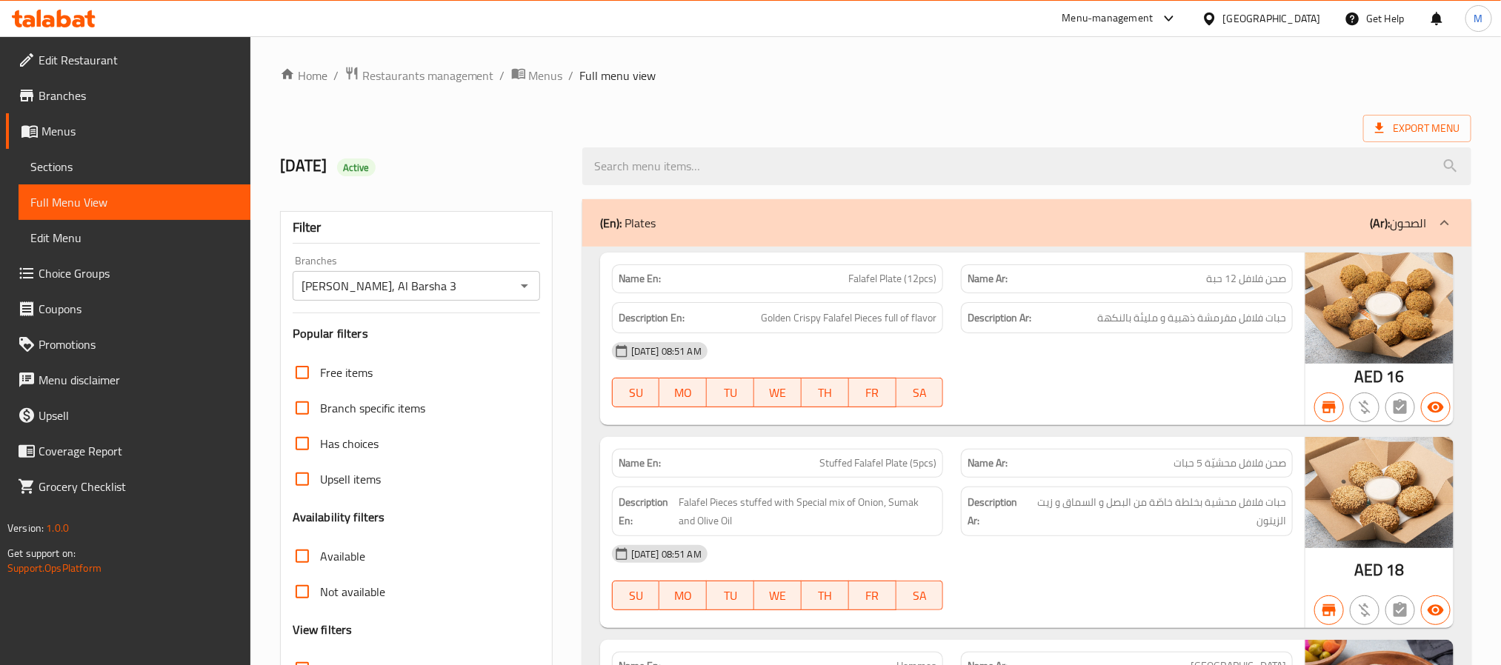
click at [121, 103] on span "Branches" at bounding box center [139, 96] width 200 height 18
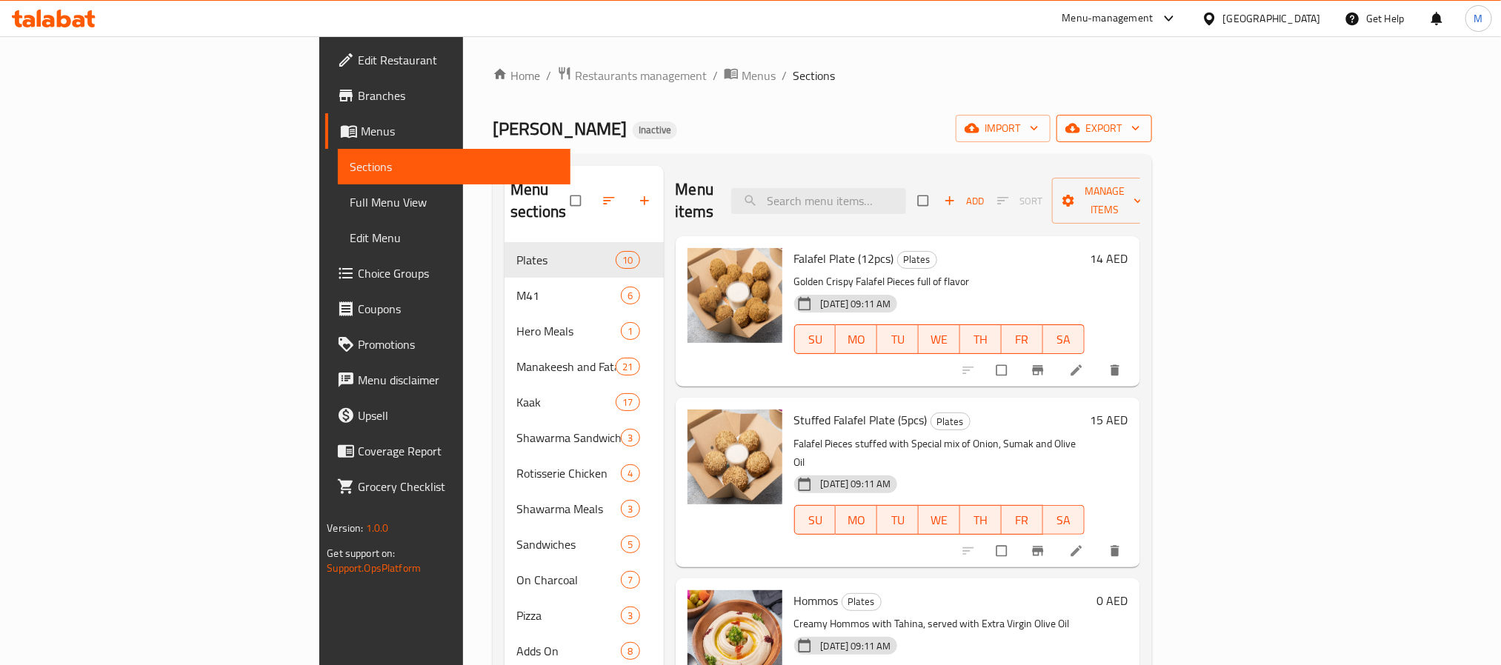
click at [1140, 127] on span "export" at bounding box center [1105, 128] width 72 height 19
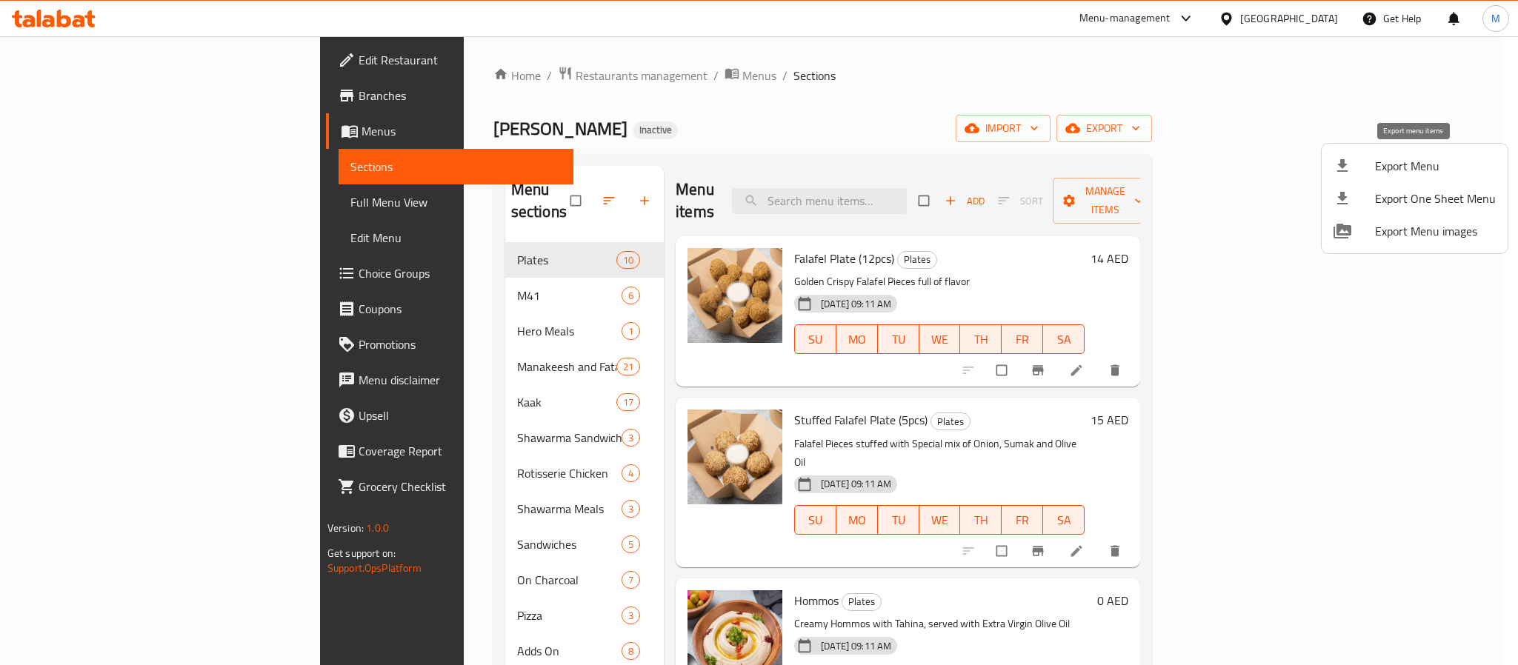
click at [1377, 165] on span "Export Menu" at bounding box center [1435, 166] width 121 height 18
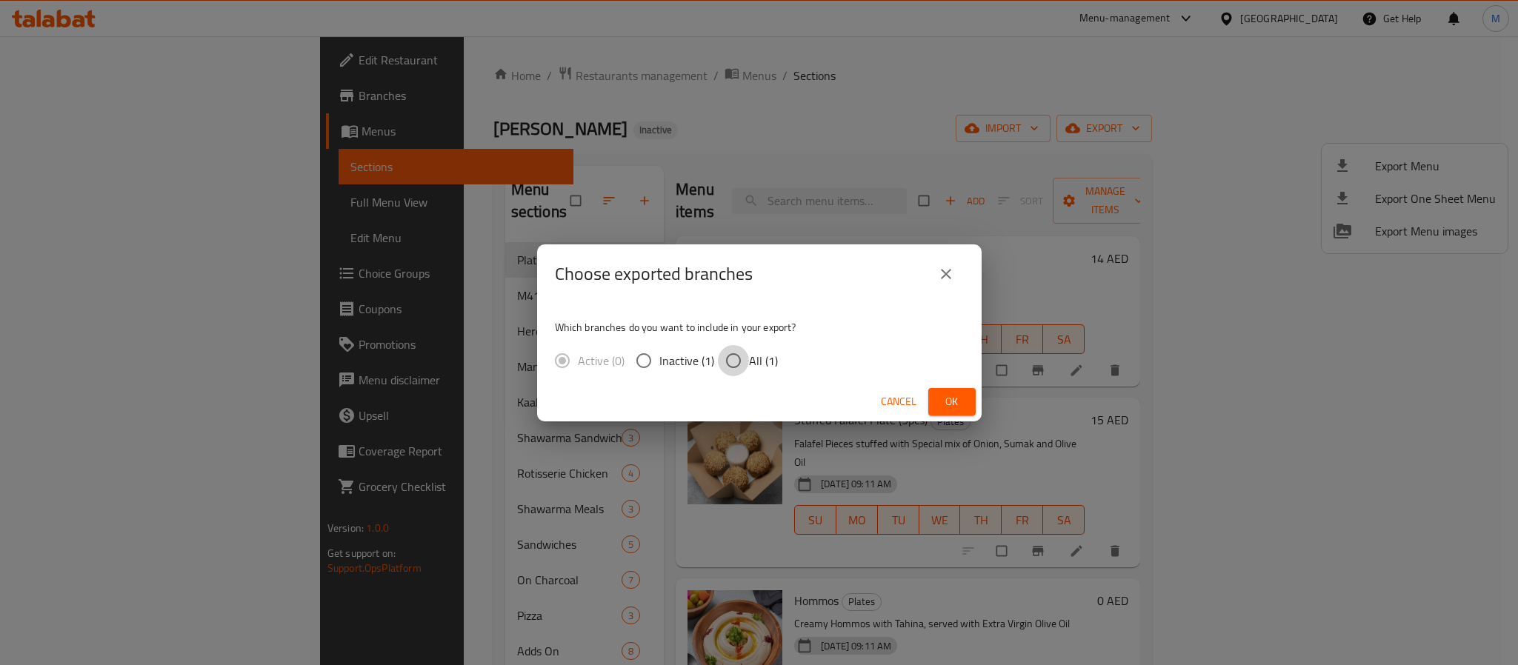
click at [747, 372] on input "All (1)" at bounding box center [733, 360] width 31 height 31
radio input "true"
click at [930, 383] on div "Cancel Ok" at bounding box center [759, 401] width 445 height 39
click at [949, 410] on span "Ok" at bounding box center [952, 402] width 24 height 19
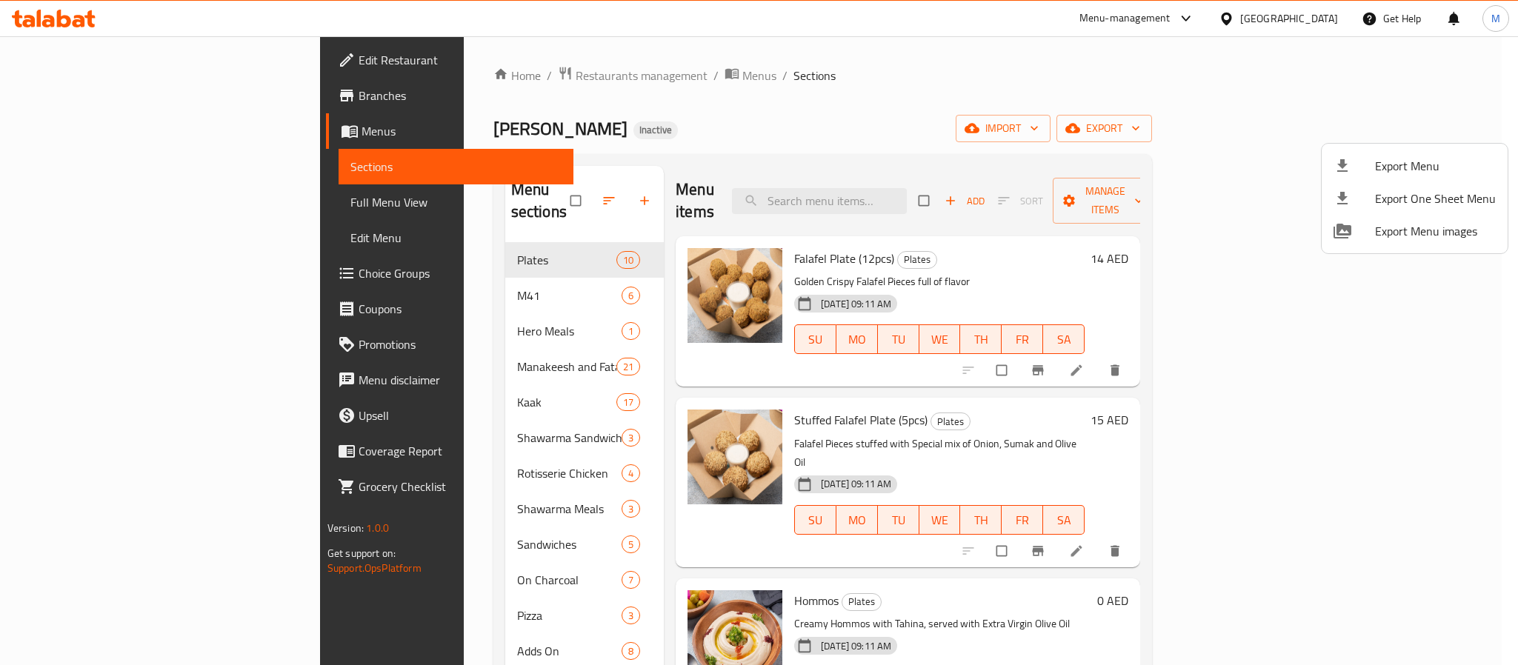
click at [823, 107] on div at bounding box center [759, 332] width 1518 height 665
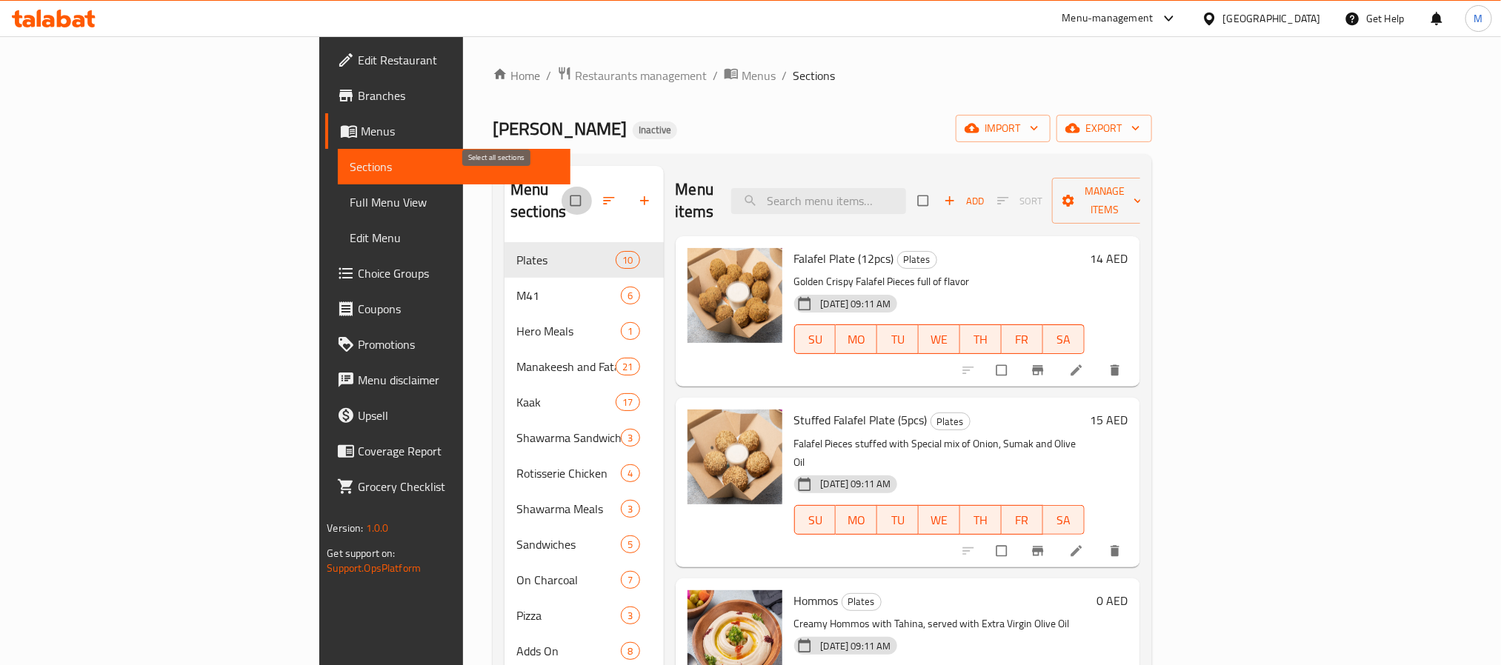
click at [562, 193] on input "checkbox" at bounding box center [577, 201] width 31 height 28
checkbox input "true"
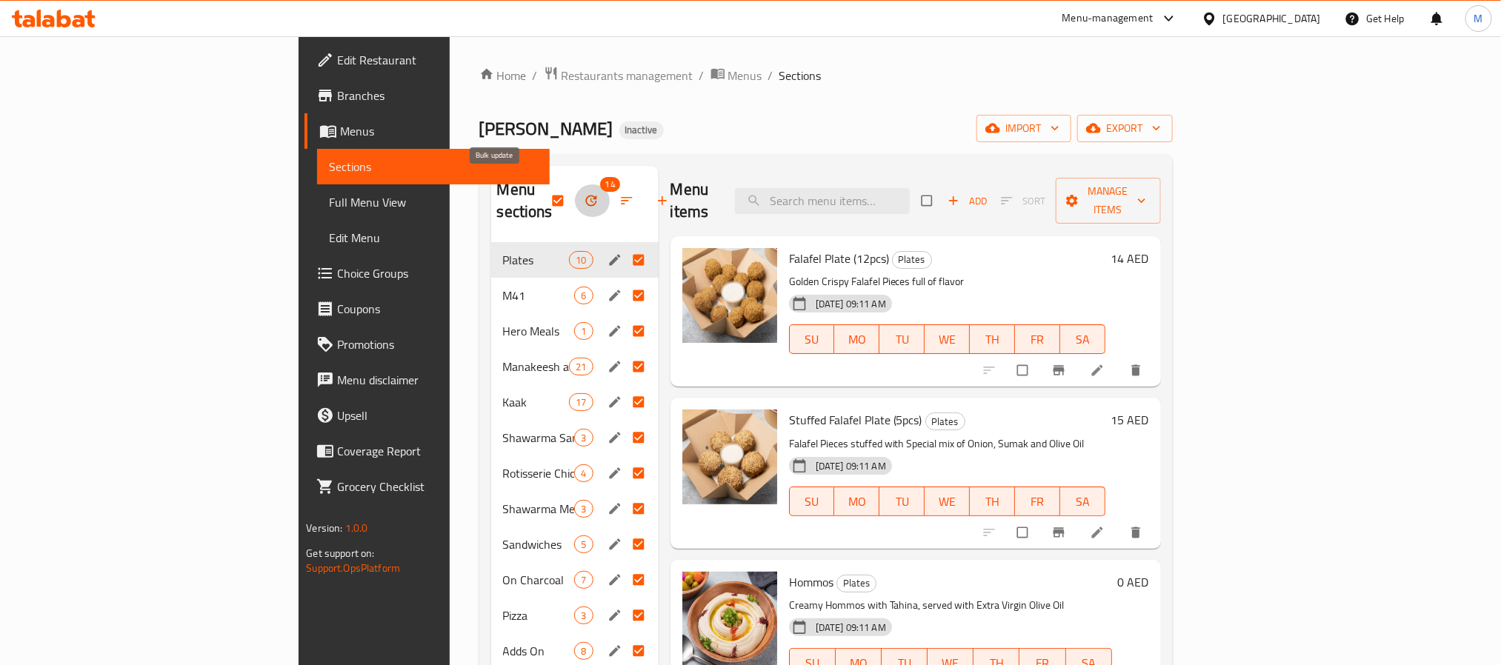
click at [575, 192] on button "button" at bounding box center [593, 201] width 36 height 33
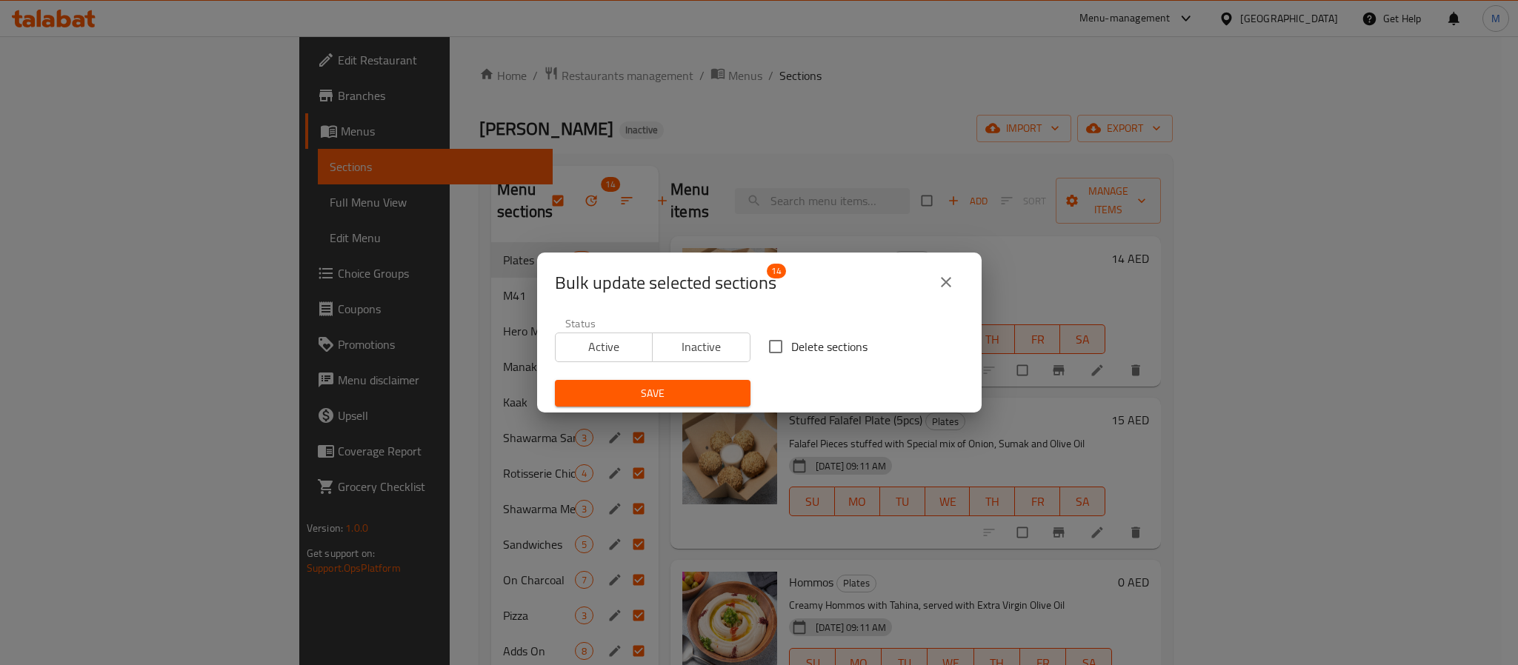
click at [831, 341] on span "Delete sections" at bounding box center [829, 347] width 76 height 18
click at [791, 341] on input "Delete sections" at bounding box center [775, 346] width 31 height 31
checkbox input "true"
click at [698, 385] on span "Save" at bounding box center [653, 394] width 172 height 19
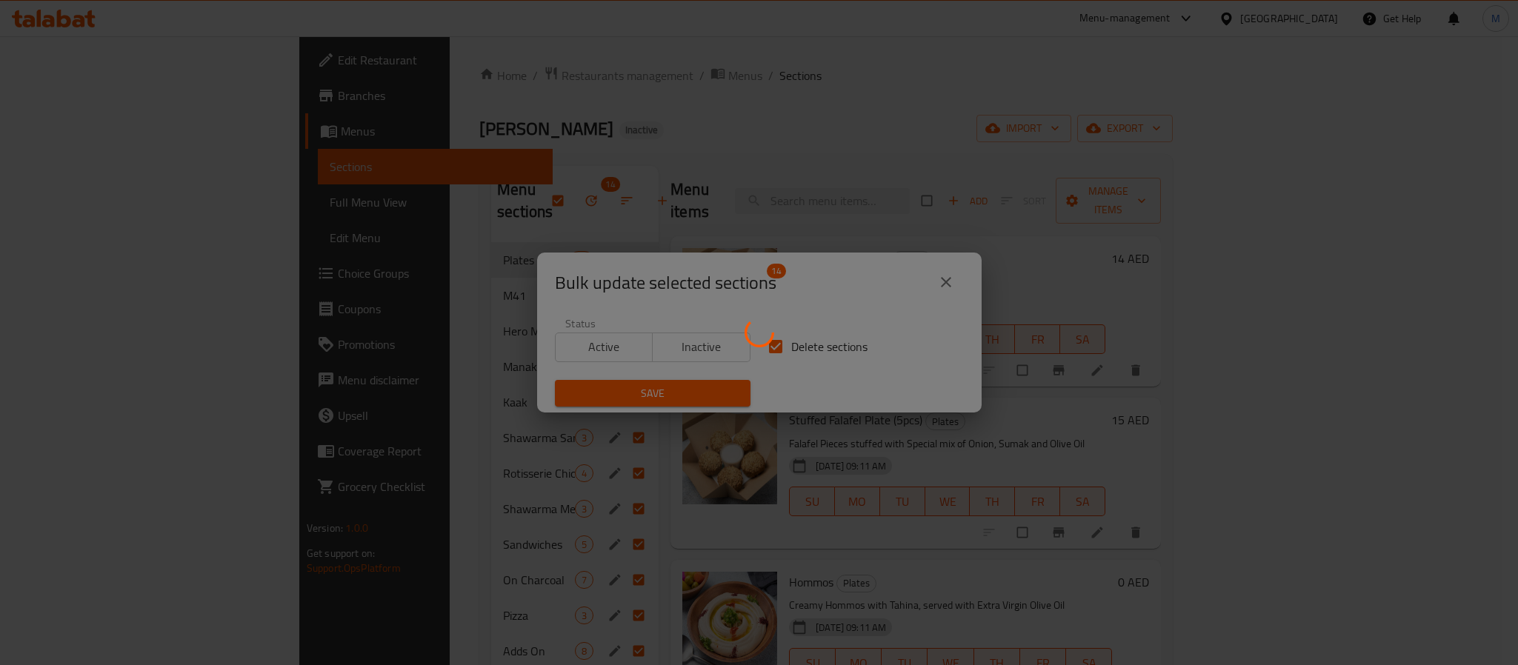
checkbox input "false"
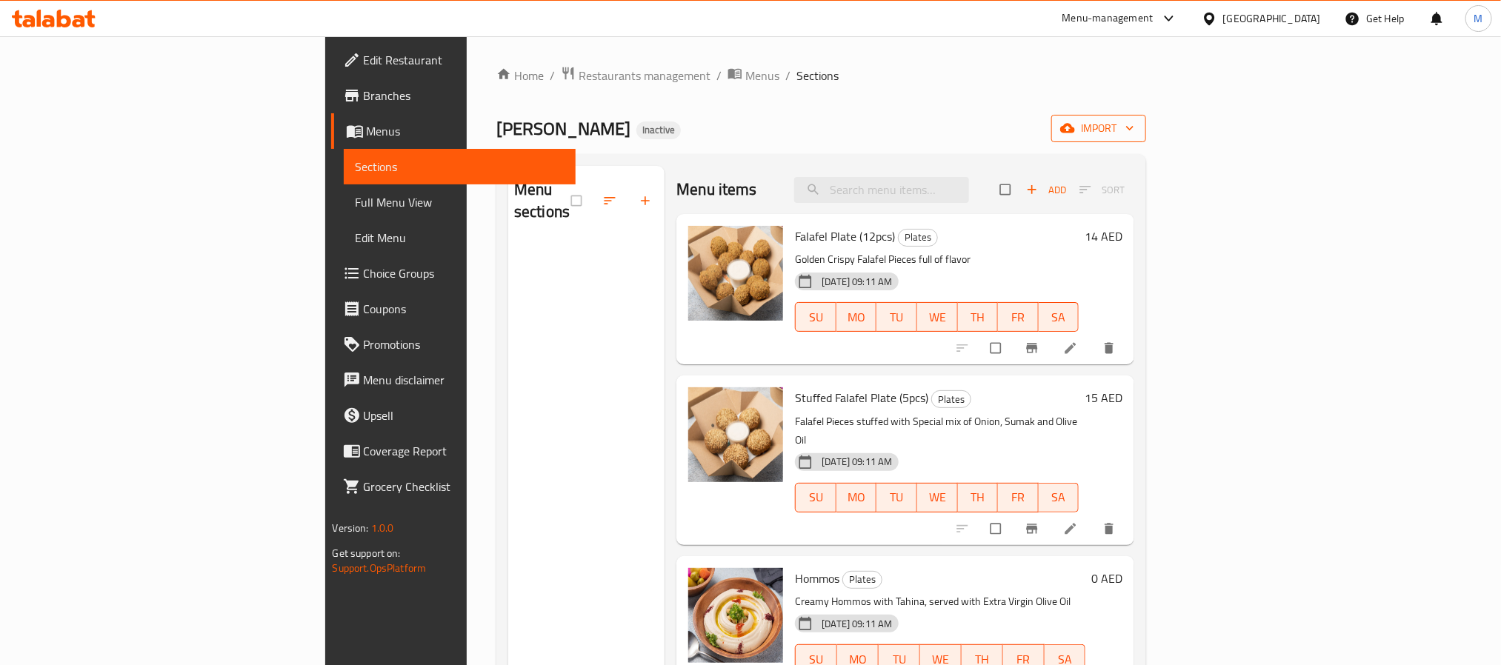
click at [1134, 138] on span "import" at bounding box center [1098, 128] width 71 height 19
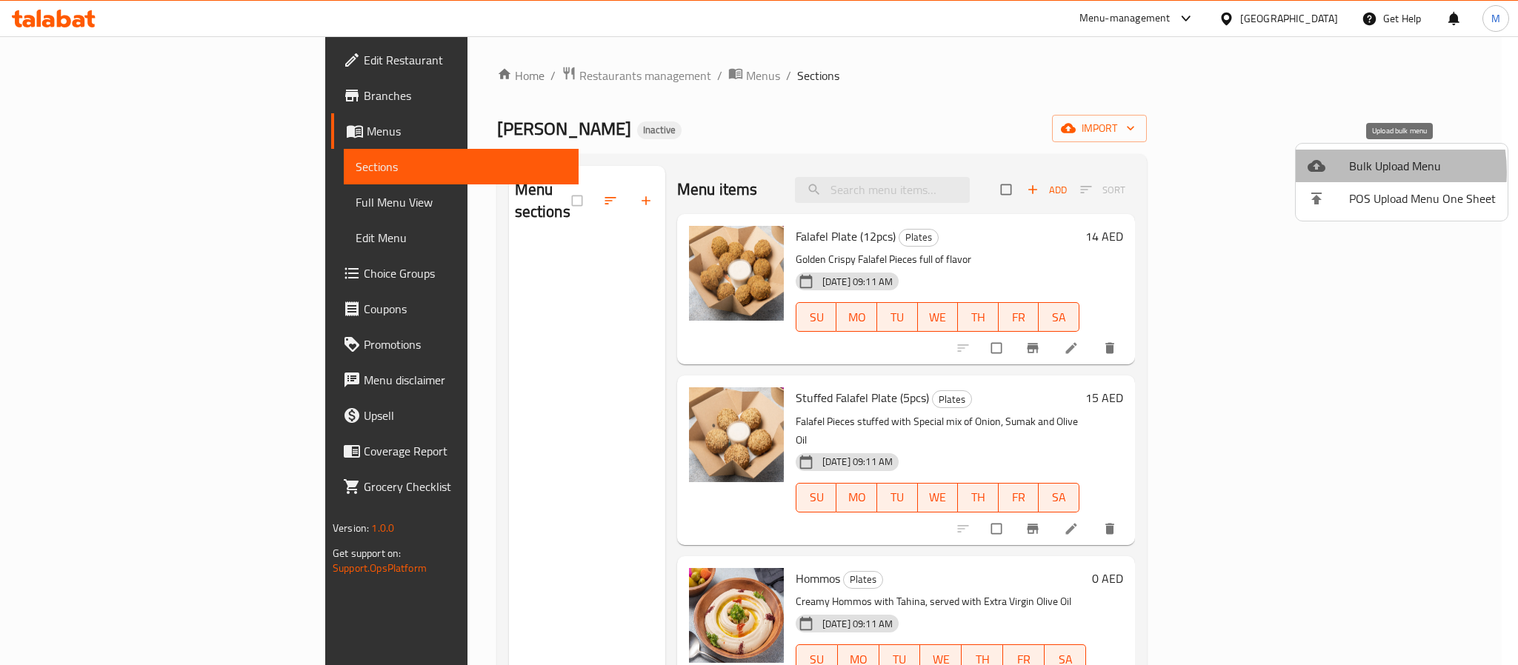
click at [1359, 172] on span "Bulk Upload Menu" at bounding box center [1422, 166] width 147 height 18
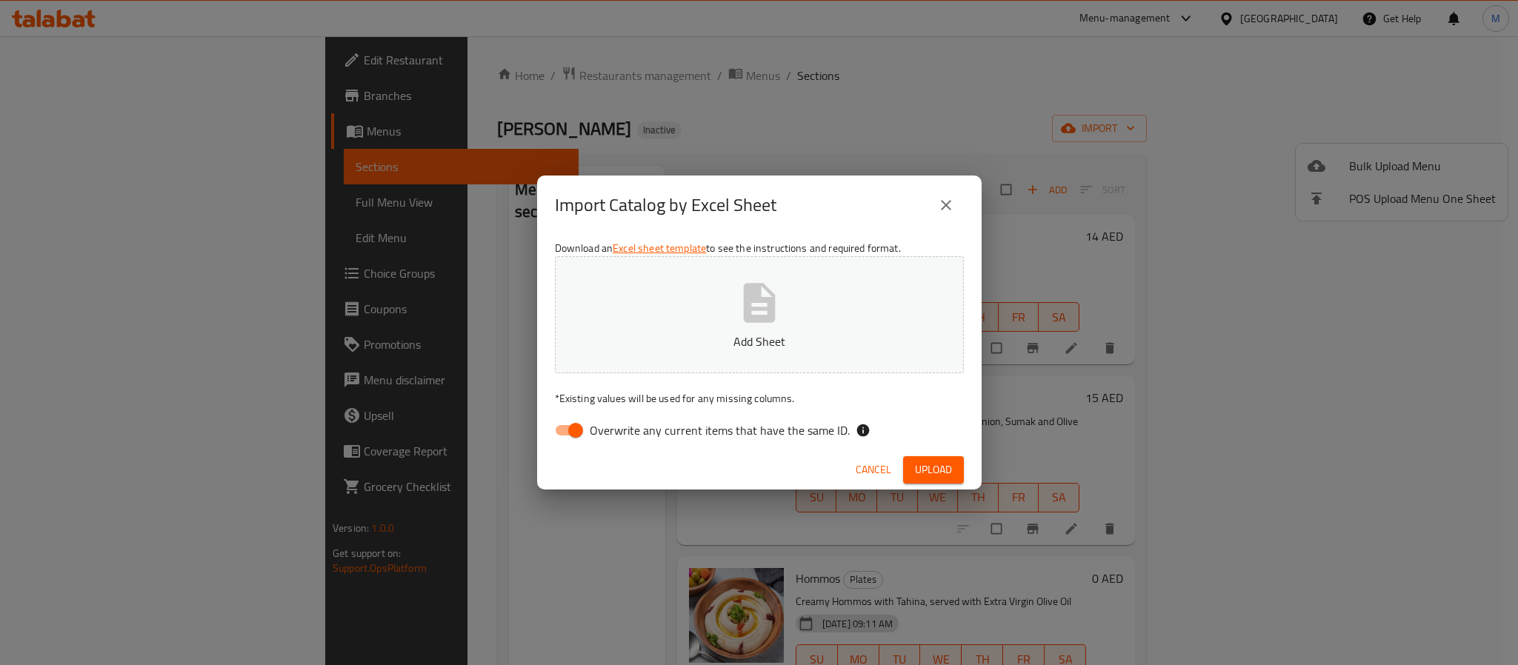
click at [657, 436] on span "Overwrite any current items that have the same ID." at bounding box center [720, 431] width 260 height 18
click at [618, 436] on input "Overwrite any current items that have the same ID." at bounding box center [576, 430] width 84 height 28
checkbox input "false"
click at [956, 469] on button "Upload" at bounding box center [933, 469] width 61 height 27
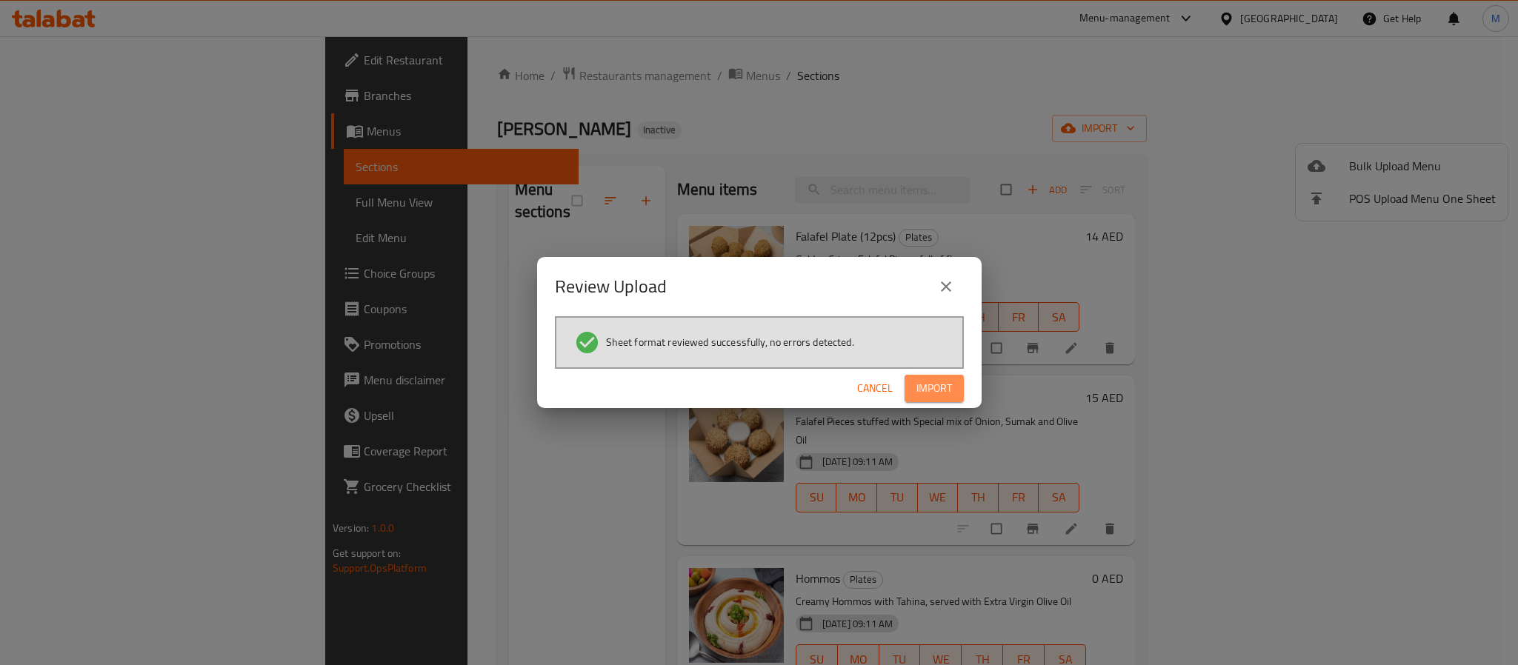
click at [934, 381] on span "Import" at bounding box center [935, 388] width 36 height 19
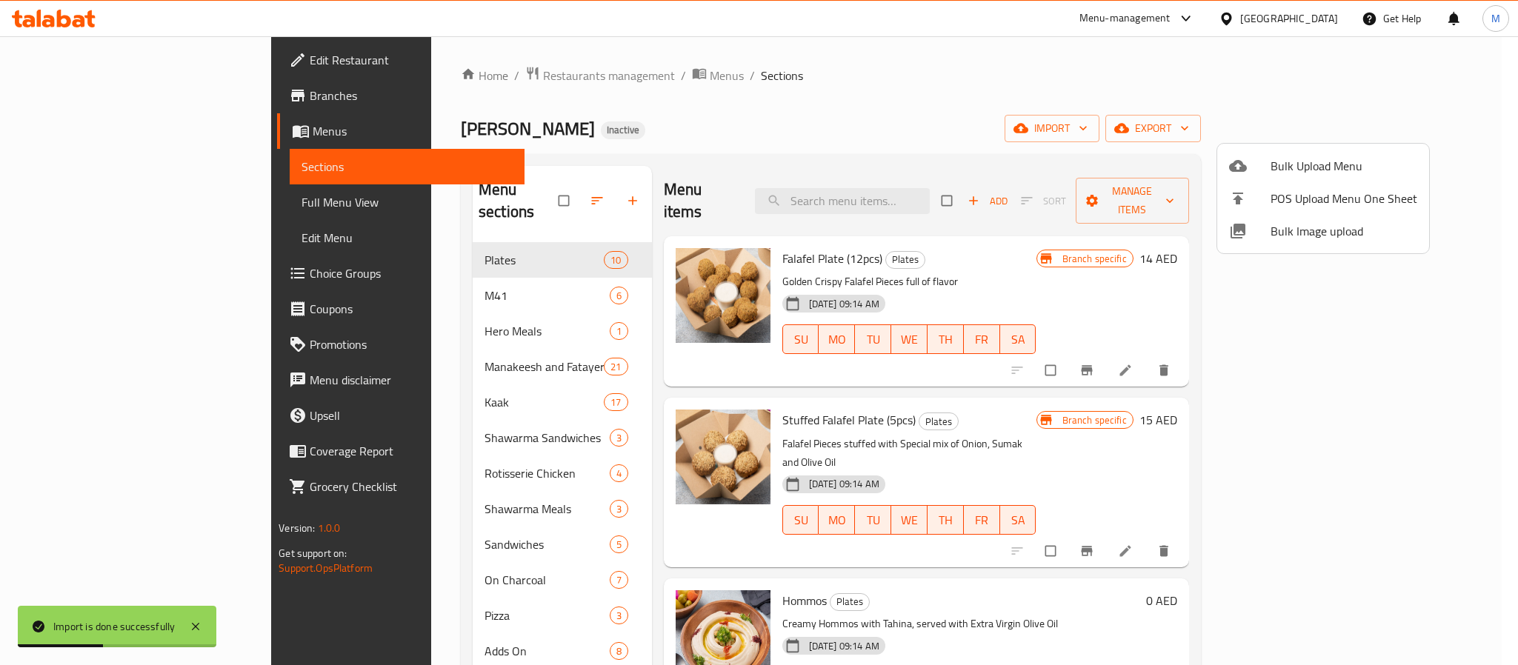
click at [938, 100] on div at bounding box center [759, 332] width 1518 height 665
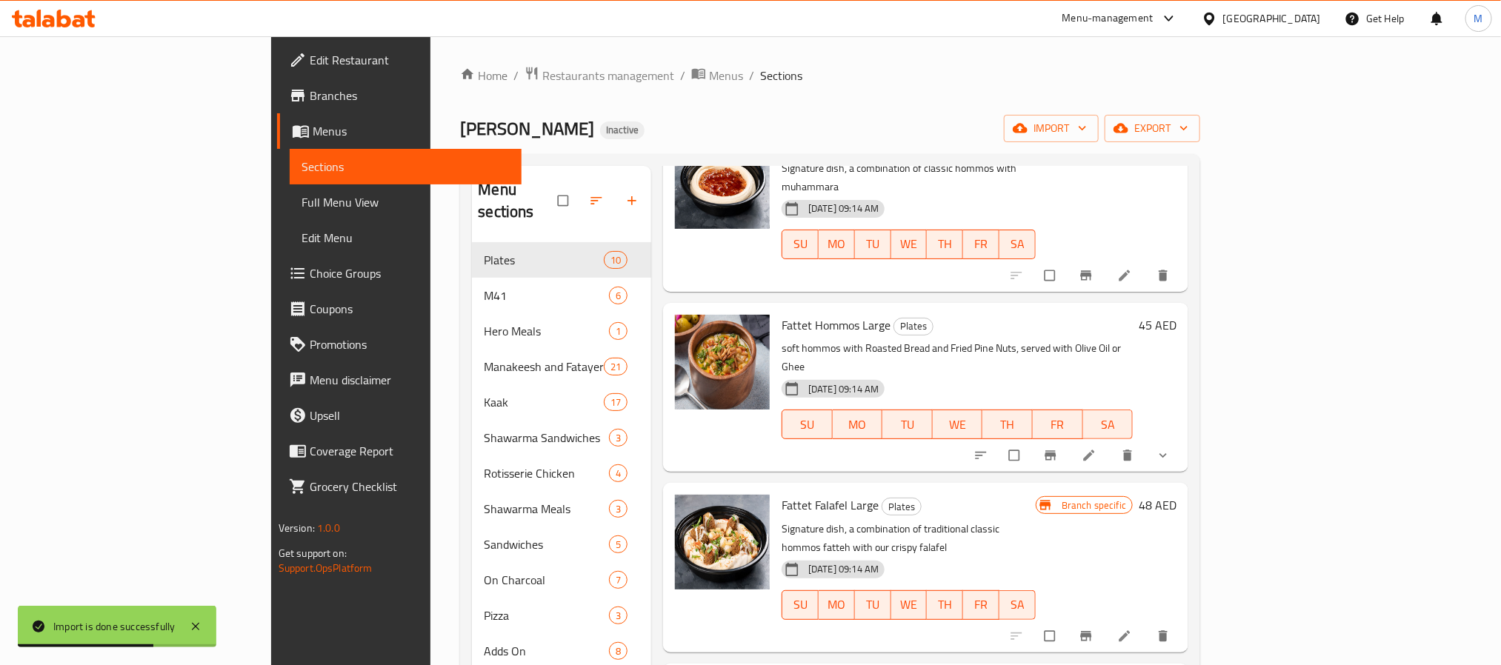
scroll to position [778, 0]
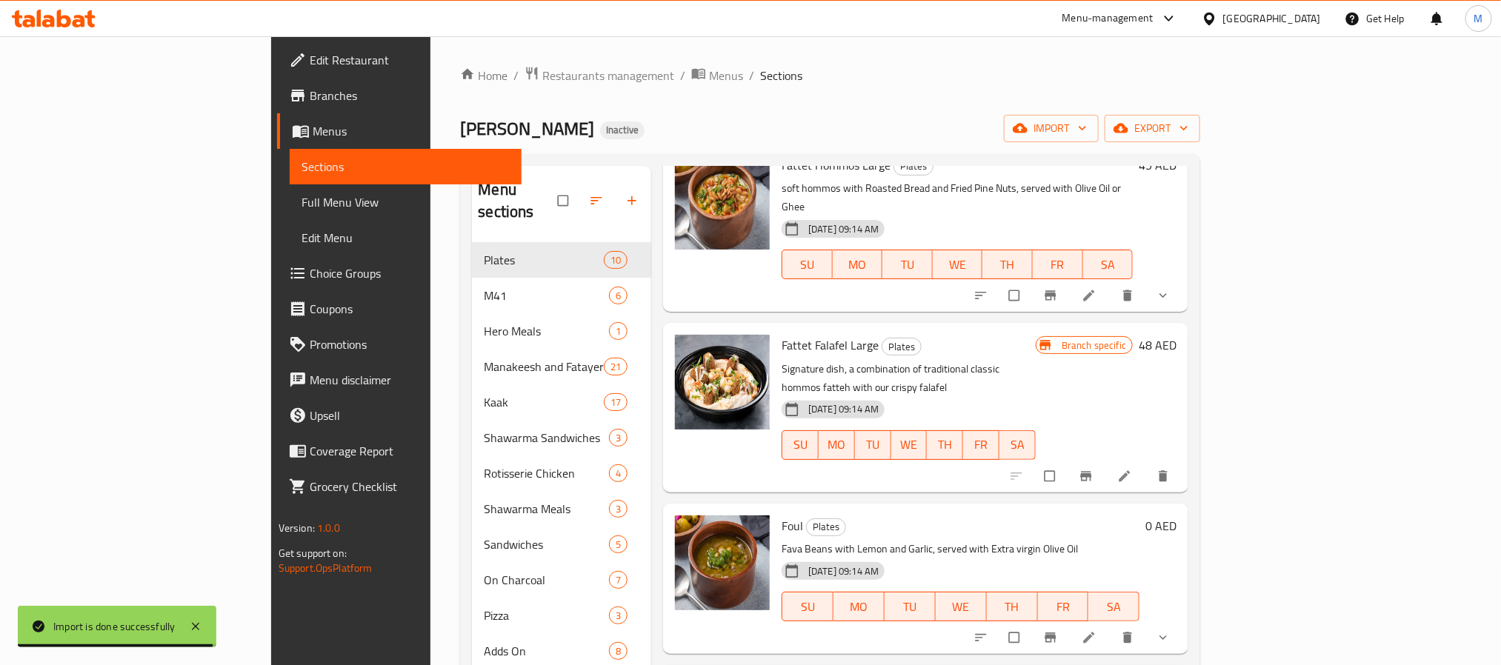
drag, startPoint x: 90, startPoint y: 196, endPoint x: 494, endPoint y: 16, distance: 441.9
click at [302, 196] on span "Full Menu View" at bounding box center [406, 202] width 208 height 18
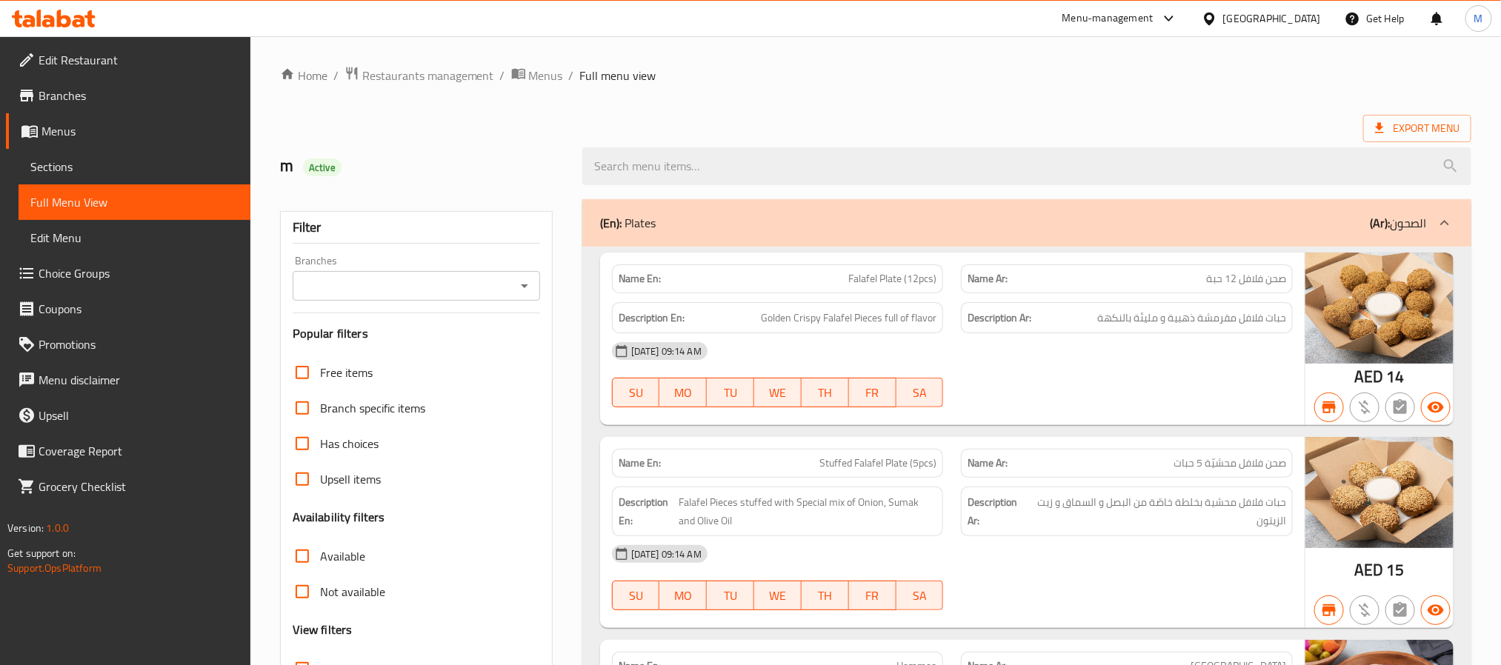
click at [512, 283] on div "Branches" at bounding box center [416, 286] width 247 height 30
click at [527, 288] on icon "Open" at bounding box center [525, 286] width 18 height 18
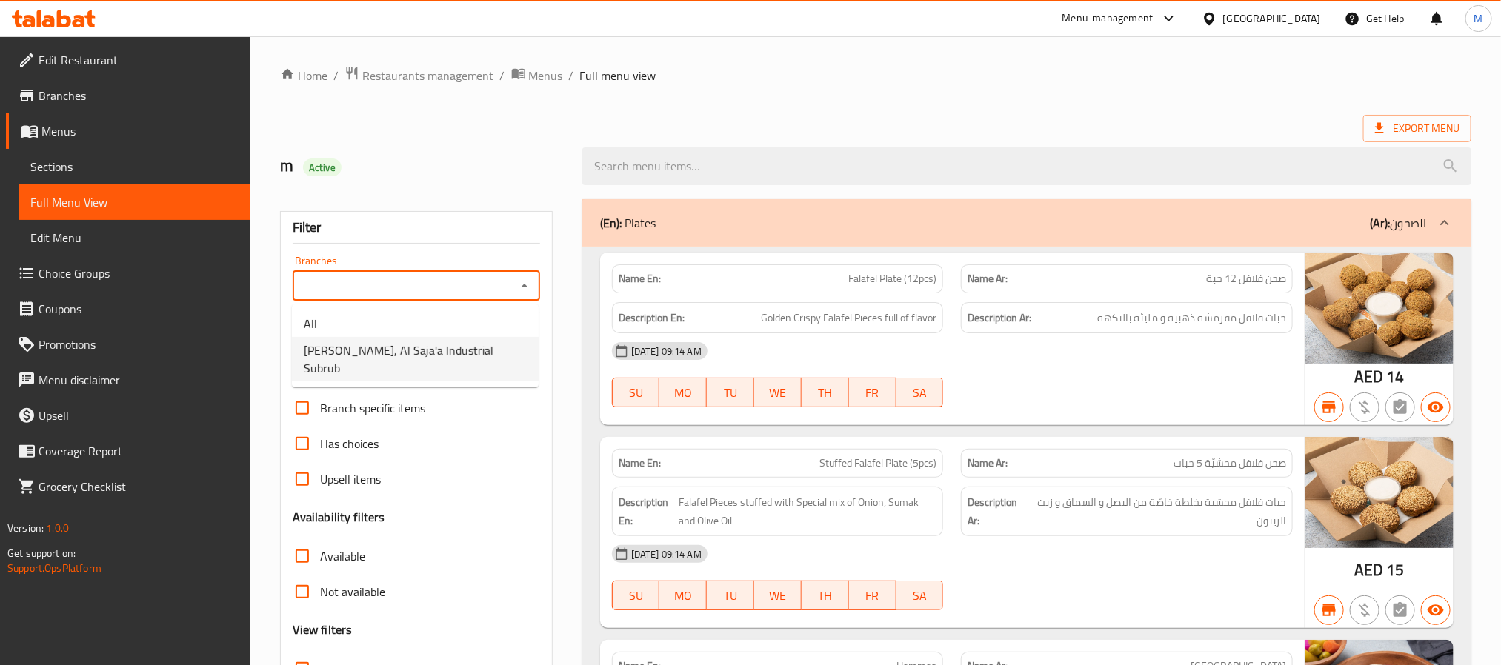
click at [485, 359] on span "[PERSON_NAME], Al Saja'a Industrial Subrub" at bounding box center [415, 360] width 223 height 36
type input "[PERSON_NAME], Al Saja'a Industrial Subrub"
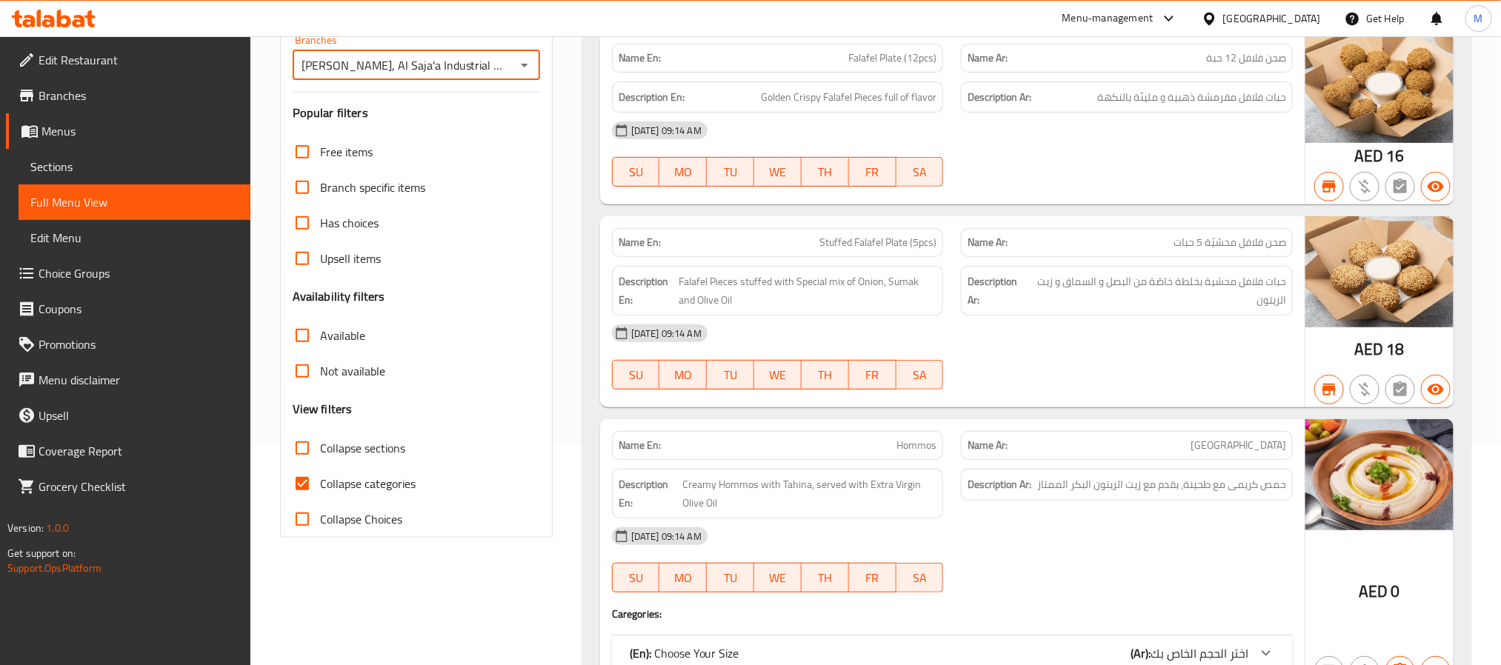
scroll to position [222, 0]
click at [330, 476] on span "Collapse categories" at bounding box center [368, 483] width 96 height 18
click at [320, 476] on input "Collapse categories" at bounding box center [303, 483] width 36 height 36
checkbox input "false"
click at [336, 359] on label "Not available" at bounding box center [335, 370] width 101 height 36
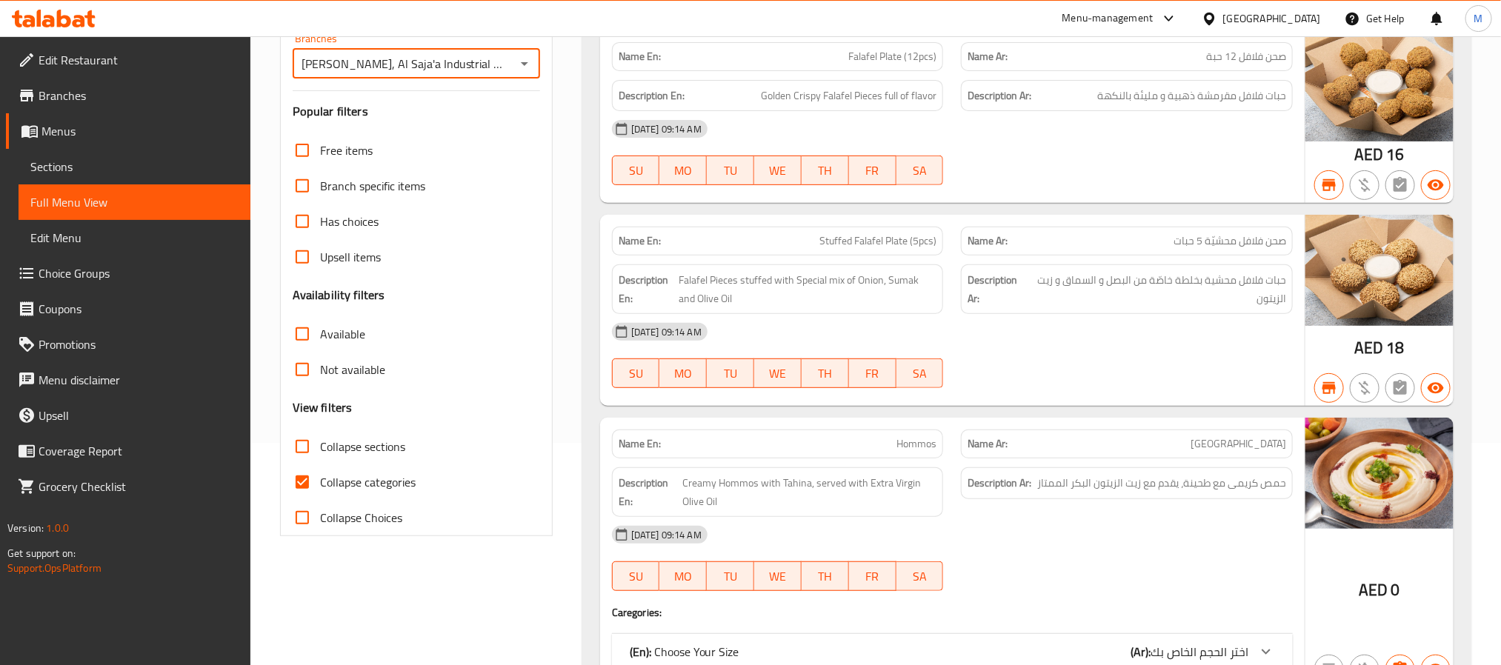
click at [320, 359] on input "Not available" at bounding box center [303, 370] width 36 height 36
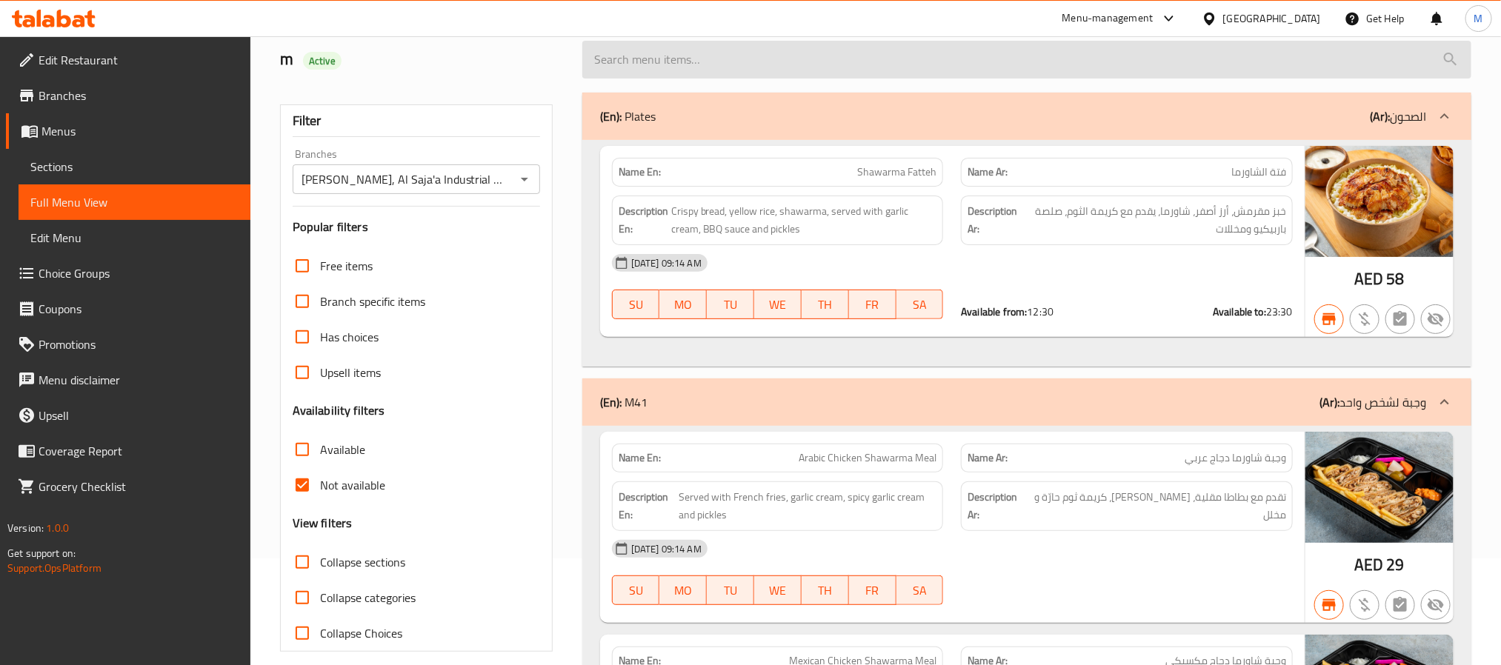
scroll to position [0, 0]
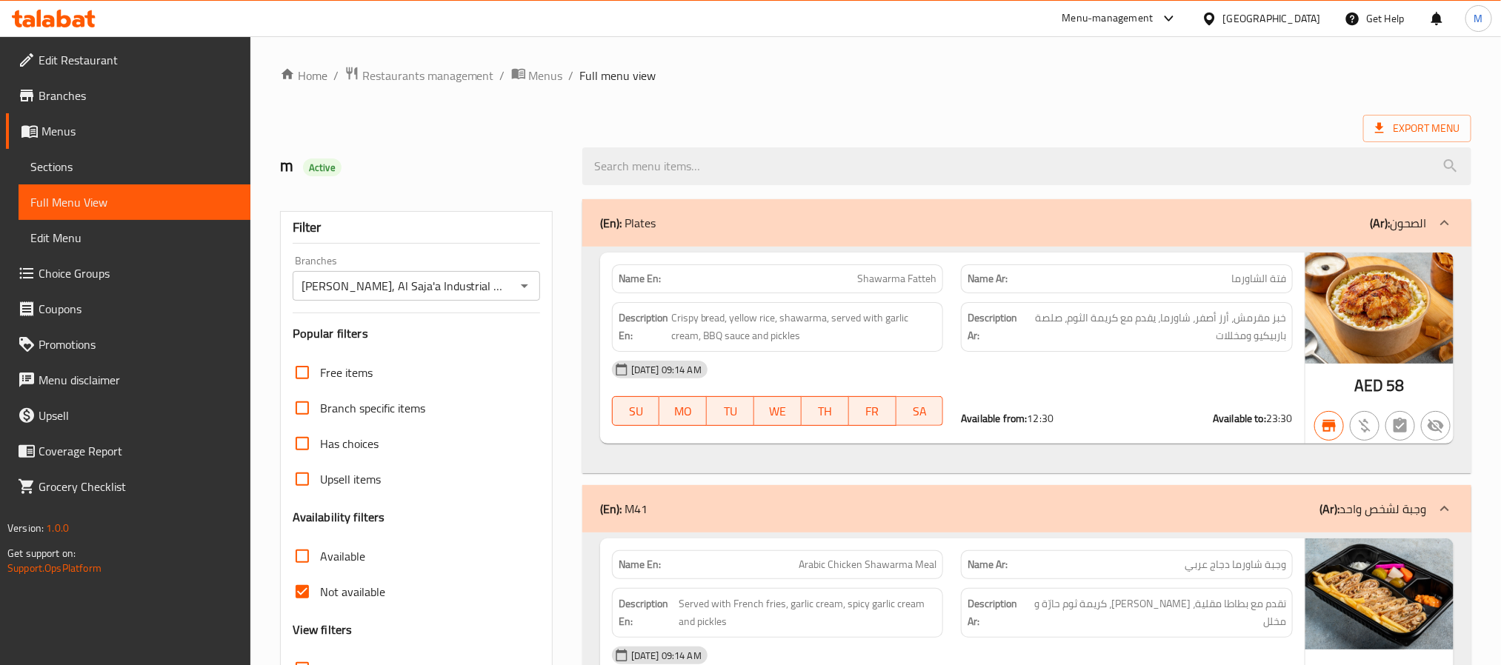
click at [634, 276] on strong "Name En:" at bounding box center [640, 279] width 42 height 16
click at [371, 592] on span "Not available" at bounding box center [352, 592] width 65 height 18
click at [320, 592] on input "Not available" at bounding box center [303, 592] width 36 height 36
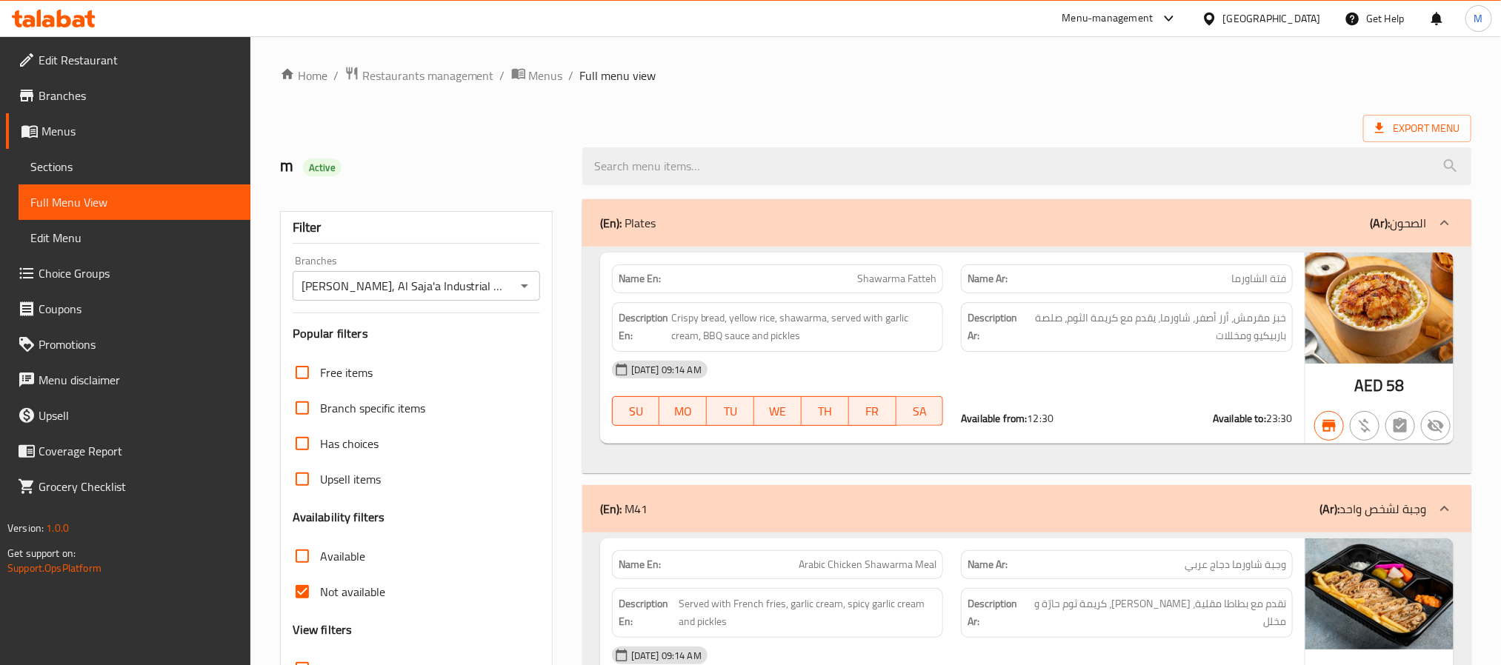
checkbox input "false"
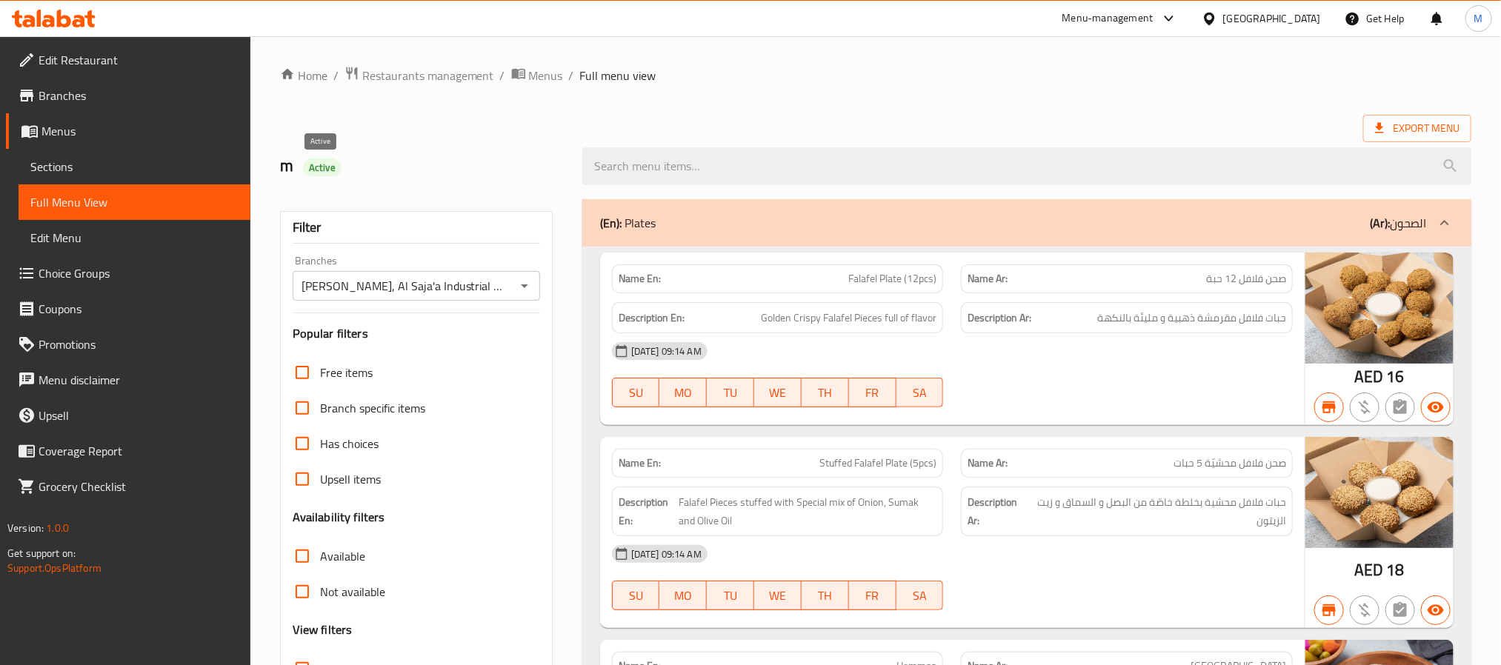
click at [327, 167] on span "Active" at bounding box center [322, 168] width 39 height 14
